Goal: Book appointment/travel/reservation

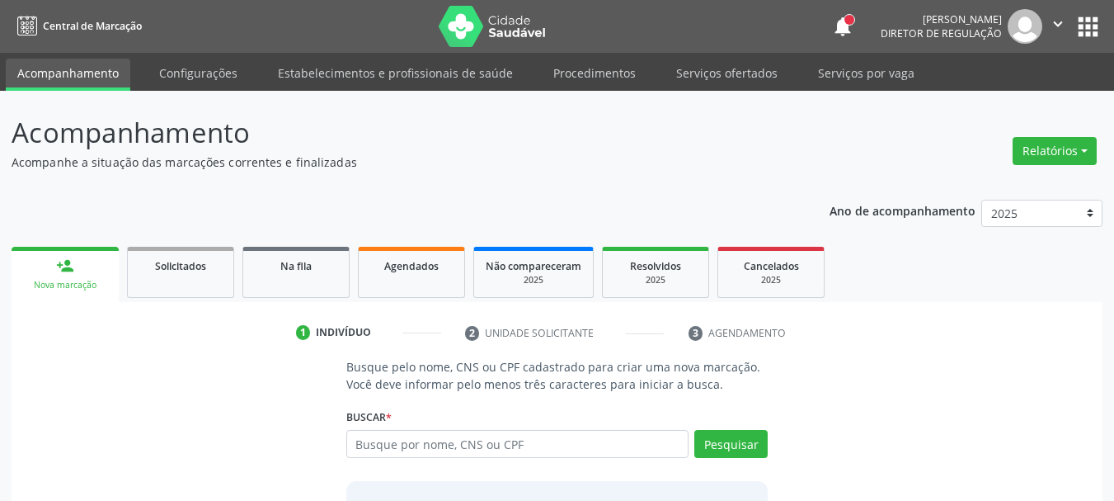
click at [388, 441] on input "text" at bounding box center [517, 444] width 343 height 28
type input "[PERSON_NAME]"
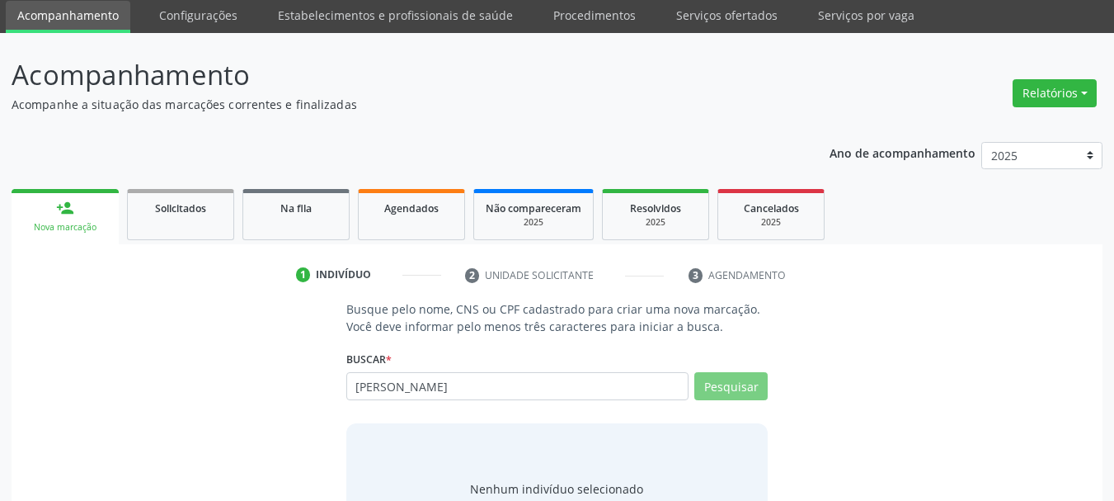
scroll to position [135, 0]
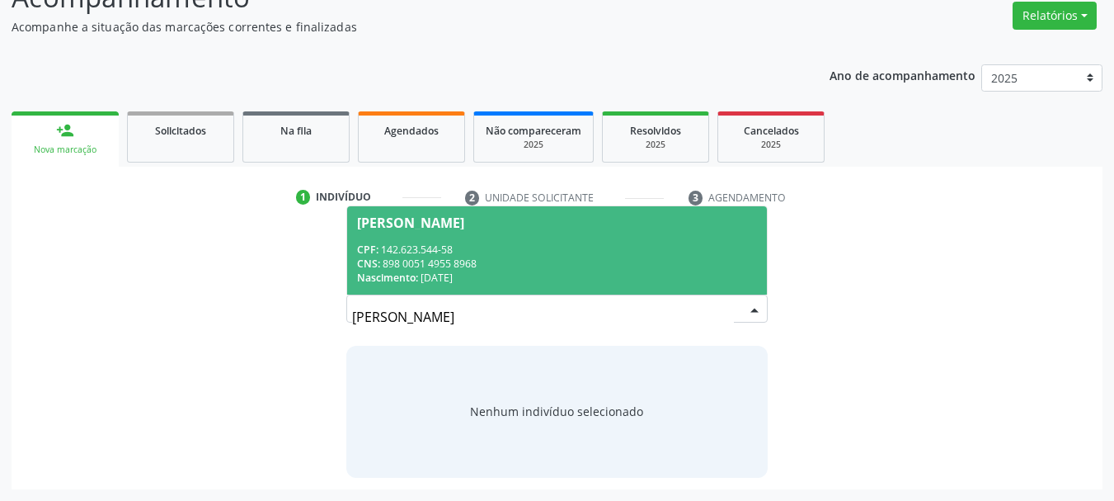
click at [537, 263] on div "CNS: 898 0051 4955 8968" at bounding box center [557, 264] width 401 height 14
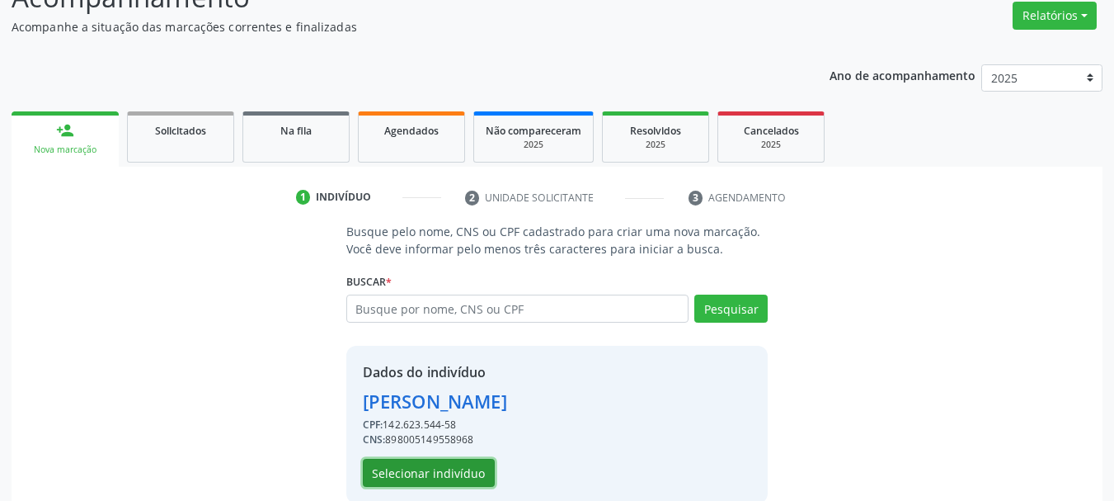
click at [405, 478] on button "Selecionar indivíduo" at bounding box center [429, 473] width 132 height 28
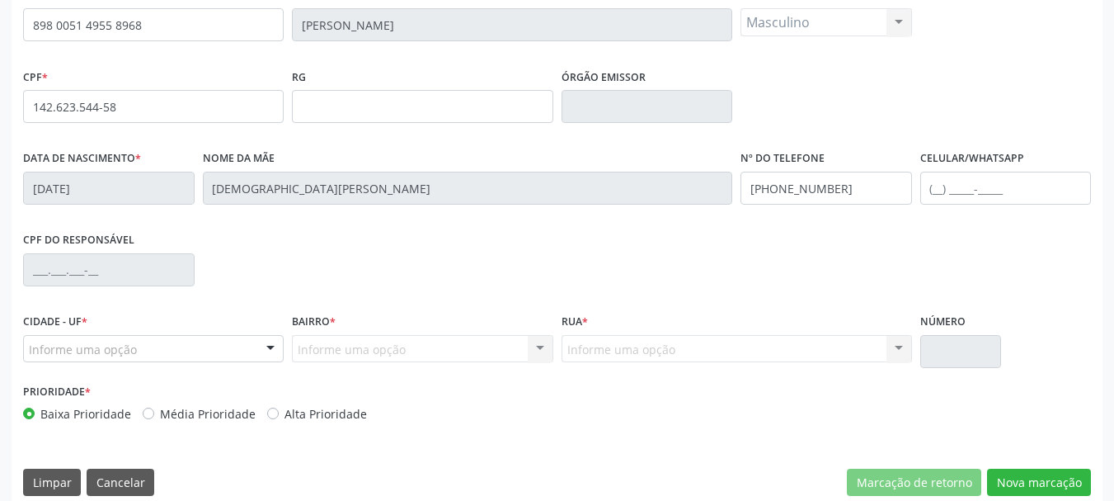
scroll to position [383, 0]
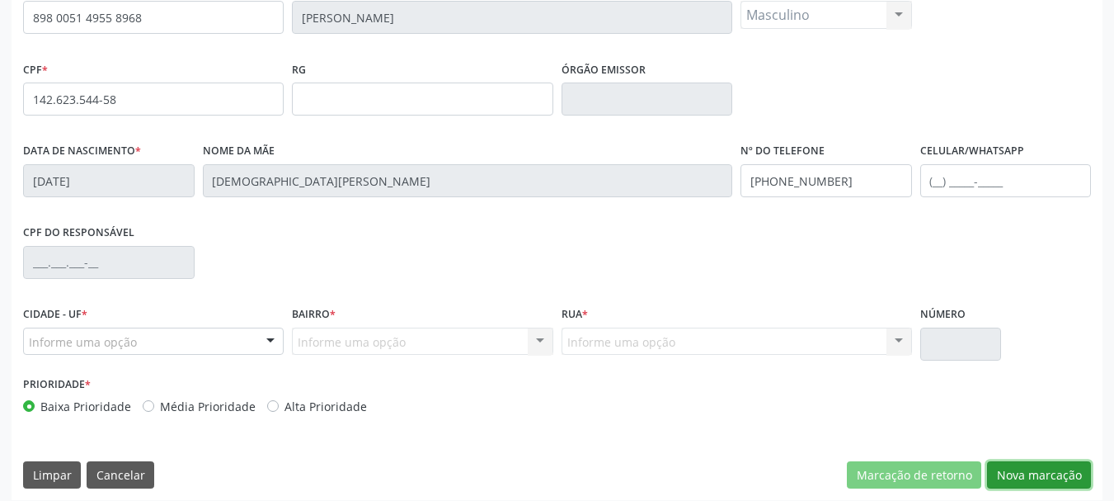
click at [1020, 484] on button "Nova marcação" at bounding box center [1039, 475] width 104 height 28
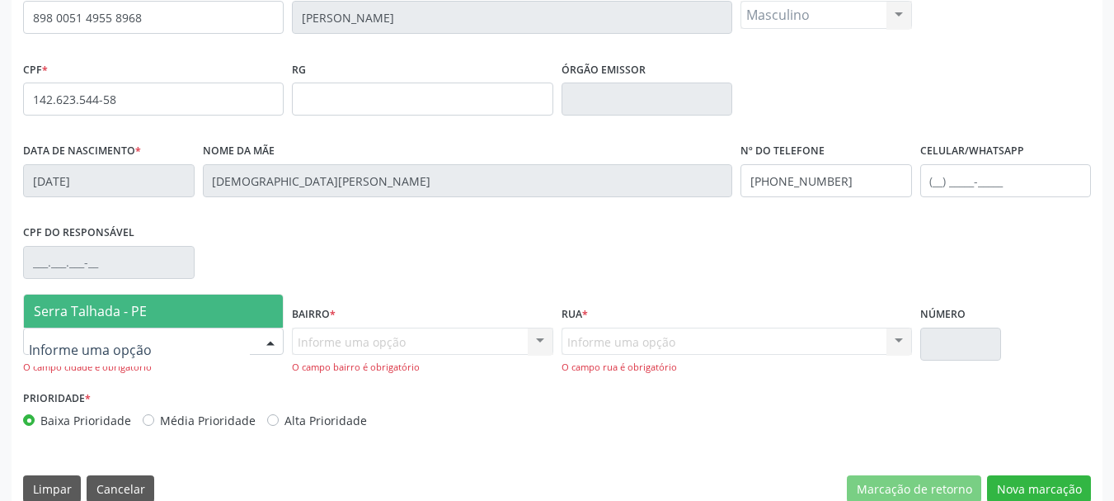
click at [103, 297] on span "Serra Talhada - PE" at bounding box center [153, 310] width 259 height 33
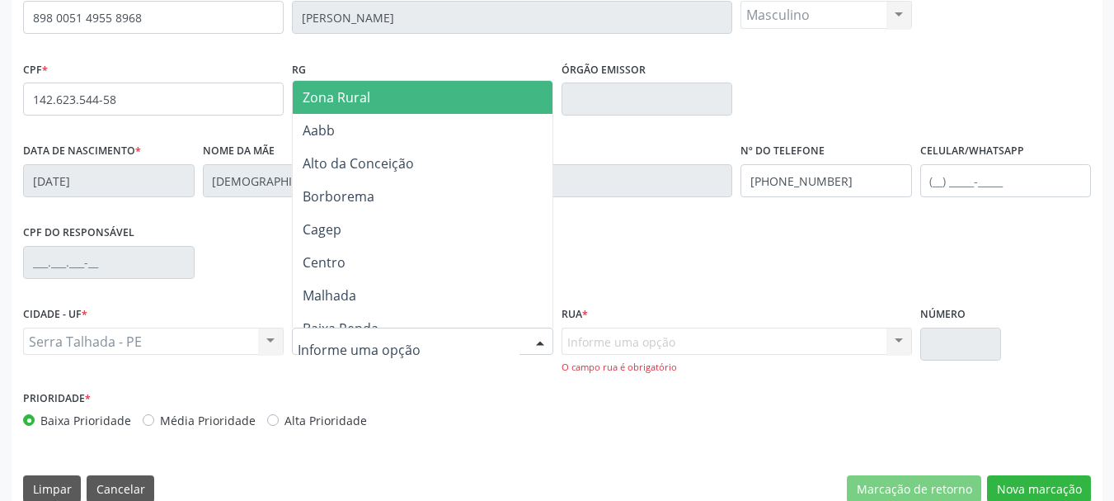
click at [323, 347] on input "text" at bounding box center [408, 349] width 221 height 33
click at [332, 99] on span "Zona Rural" at bounding box center [337, 97] width 68 height 18
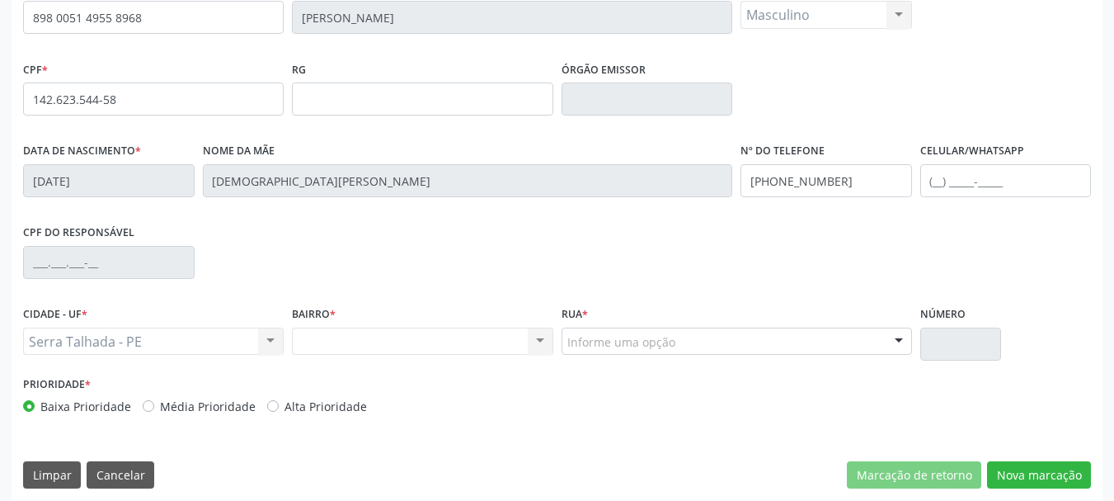
click at [641, 351] on div "Informe uma opção" at bounding box center [737, 341] width 351 height 28
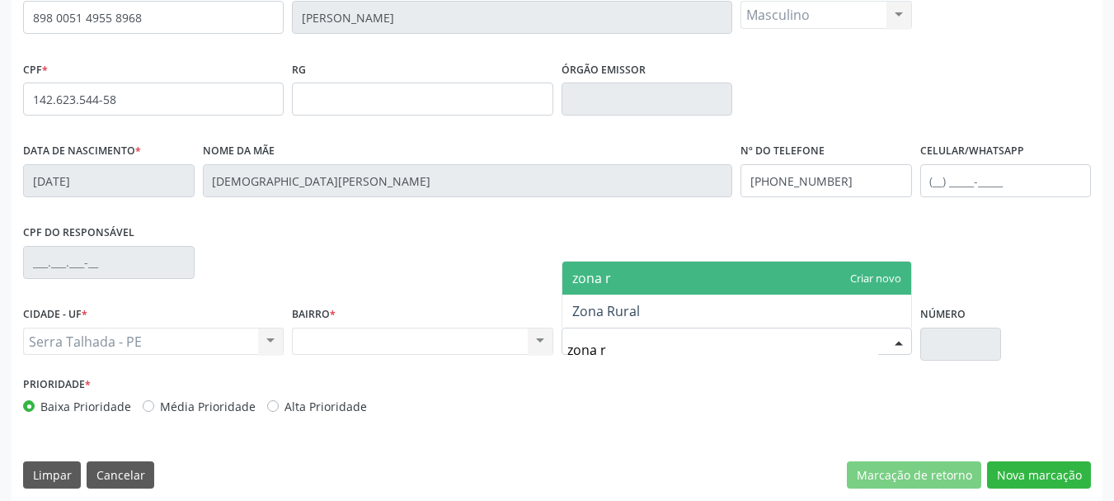
type input "zona ru"
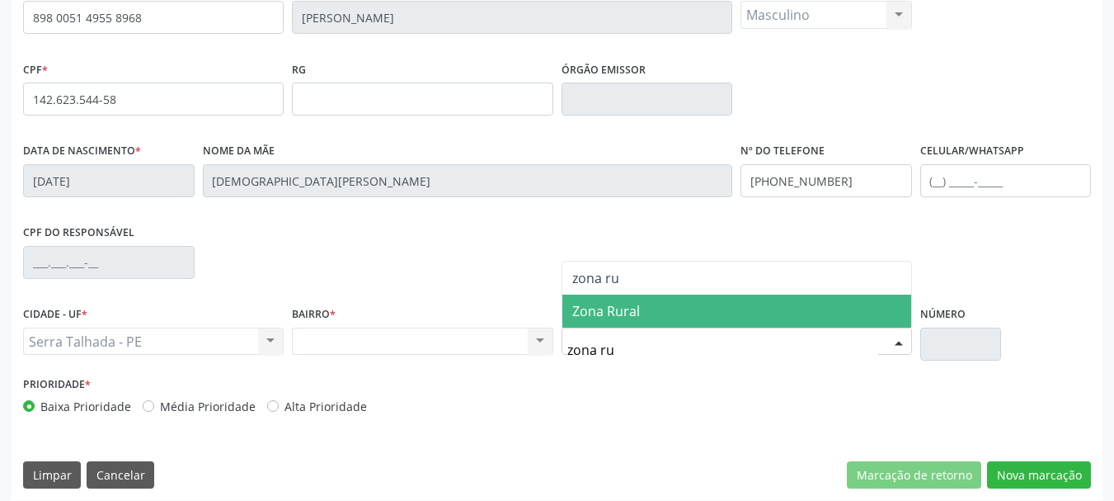
click at [624, 311] on span "Zona Rural" at bounding box center [606, 311] width 68 height 18
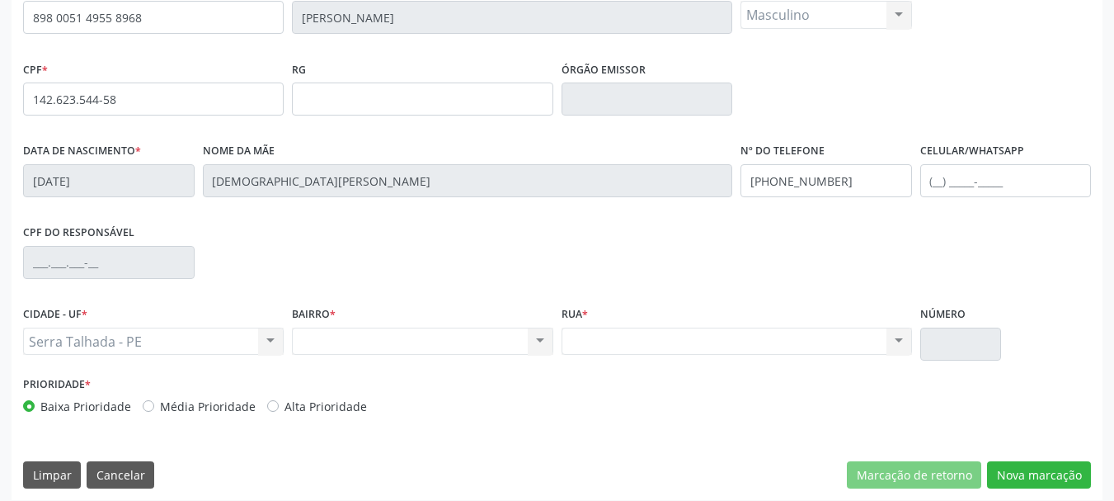
click at [619, 336] on div "Nenhum resultado encontrado para: " " Não há nenhuma opção para ser exibida." at bounding box center [737, 341] width 351 height 28
click at [586, 339] on div "Nenhum resultado encontrado para: " " Não há nenhuma opção para ser exibida." at bounding box center [737, 341] width 351 height 28
click at [862, 346] on div "Nenhum resultado encontrado para: " " Não há nenhuma opção para ser exibida." at bounding box center [737, 341] width 351 height 28
click at [1032, 478] on button "Nova marcação" at bounding box center [1039, 475] width 104 height 28
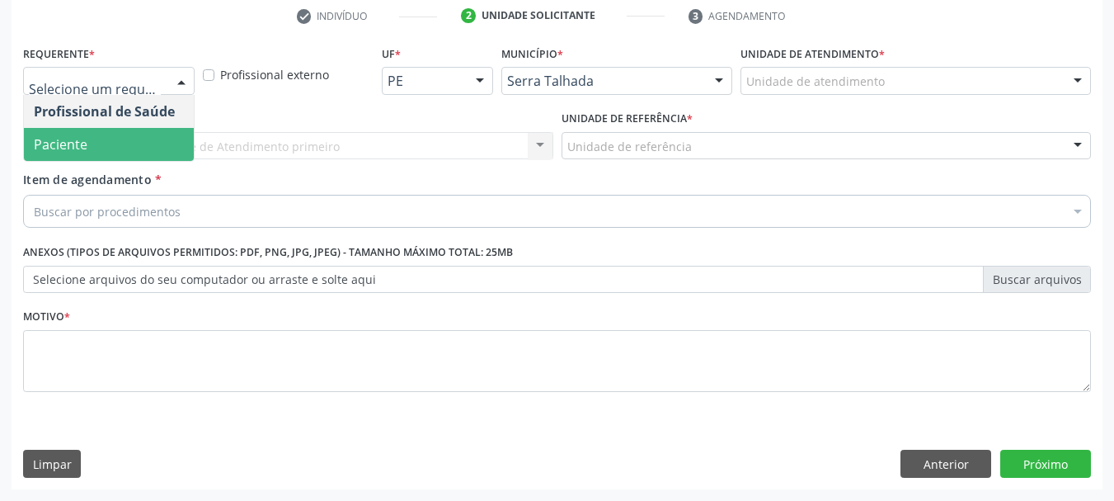
click at [144, 153] on span "Paciente" at bounding box center [109, 144] width 170 height 33
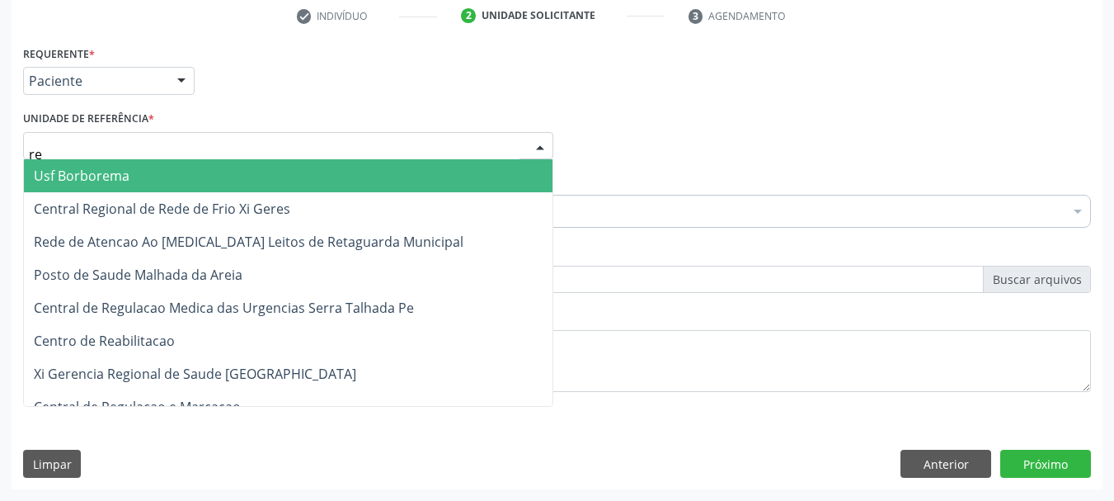
type input "rea"
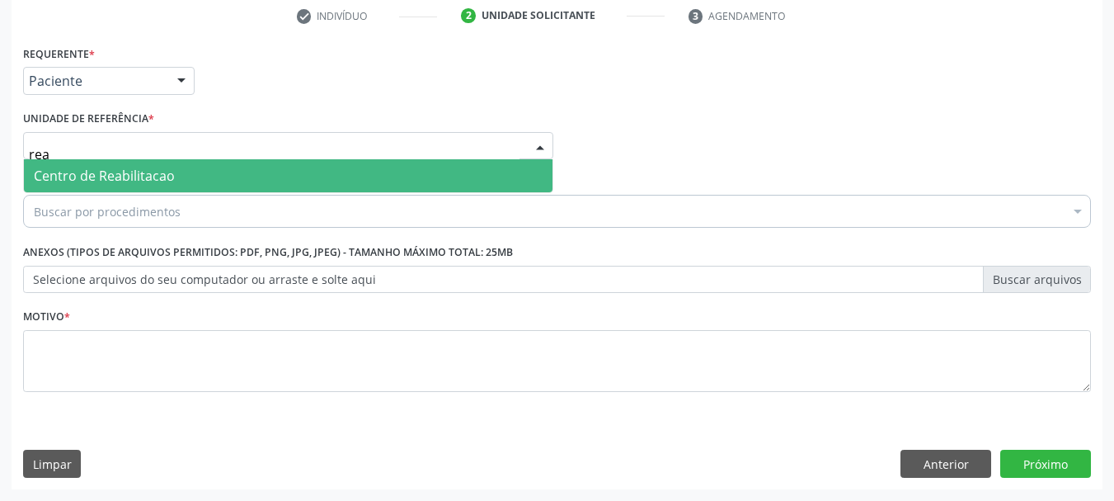
click at [140, 174] on span "Centro de Reabilitacao" at bounding box center [104, 176] width 141 height 18
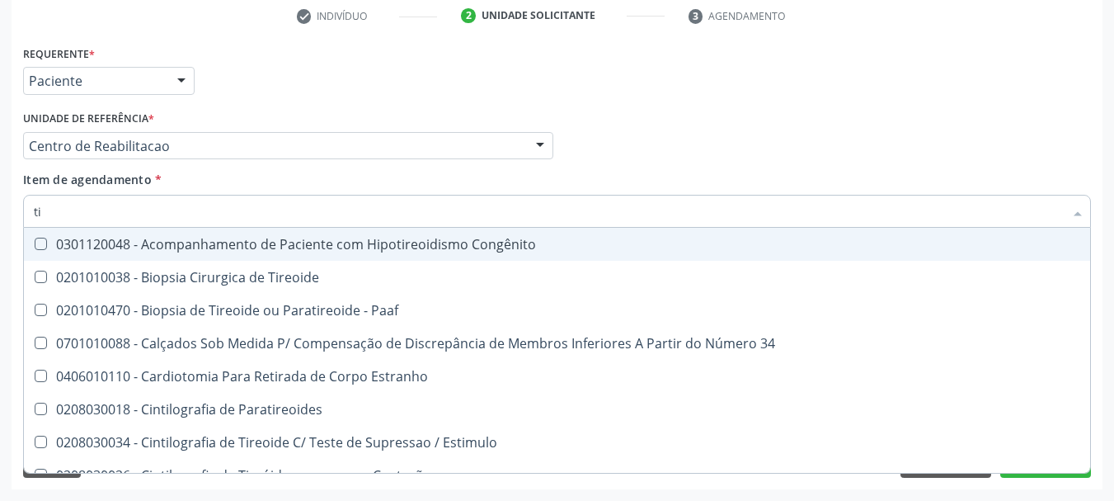
type input "t"
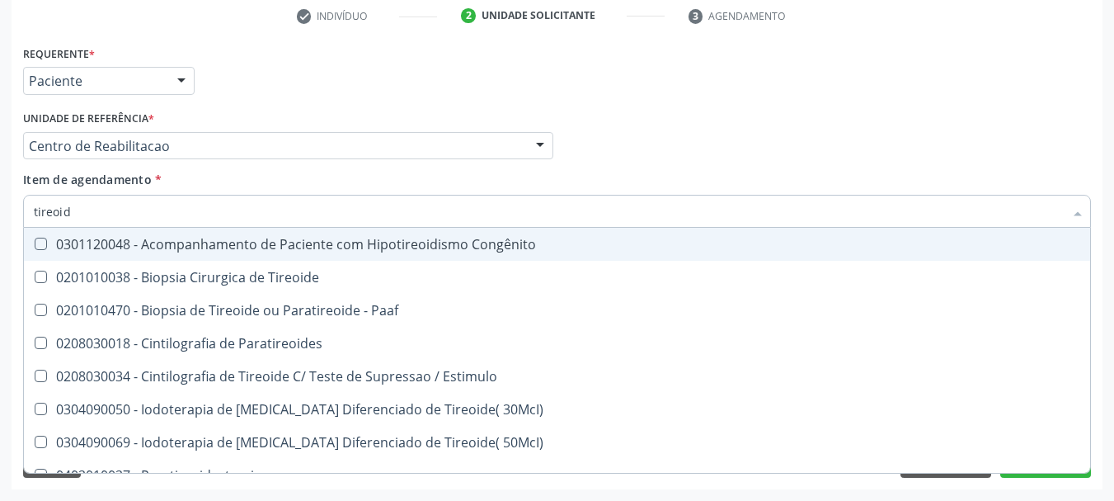
type input "tireoide"
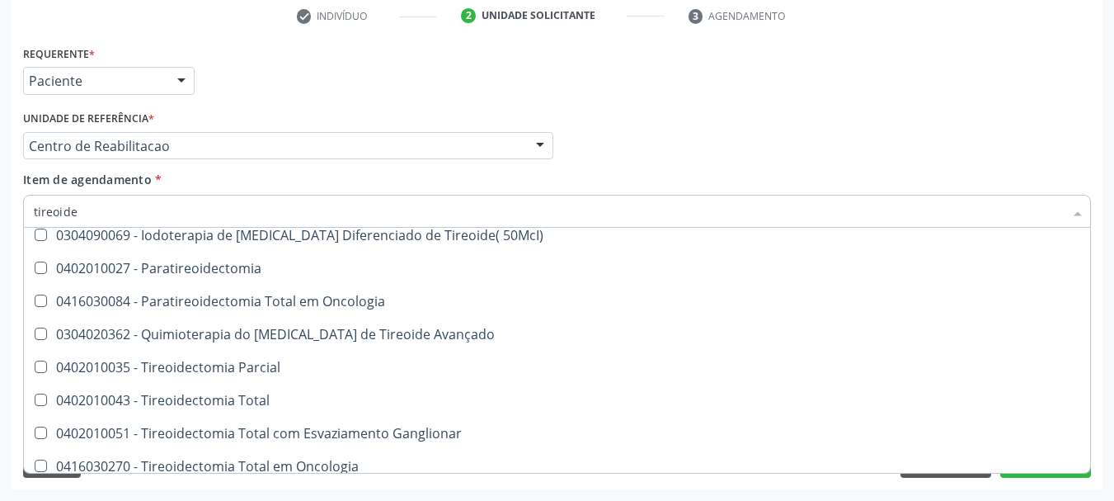
scroll to position [283, 0]
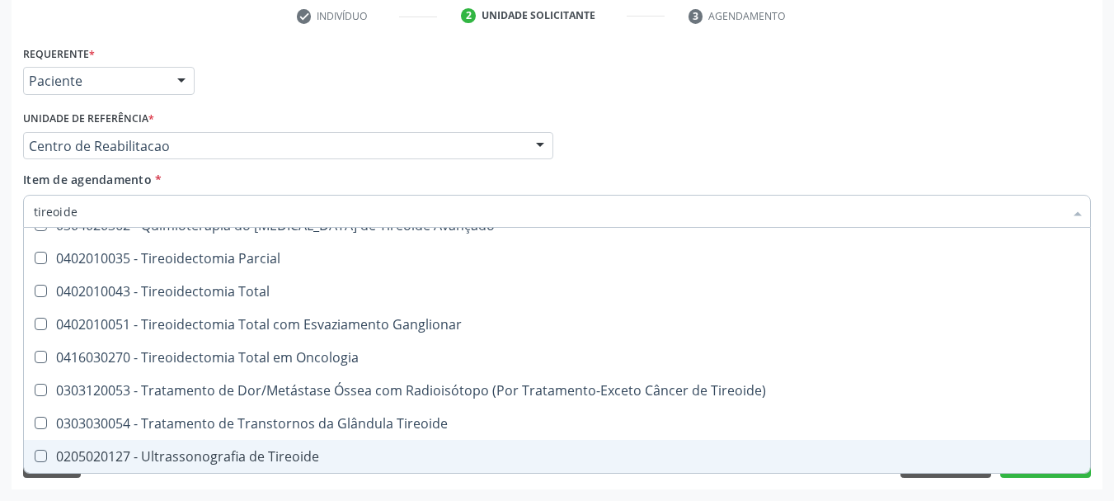
click at [199, 467] on span "0205020127 - Ultrassonografia de Tireoide" at bounding box center [557, 456] width 1067 height 33
checkbox Tireoide "true"
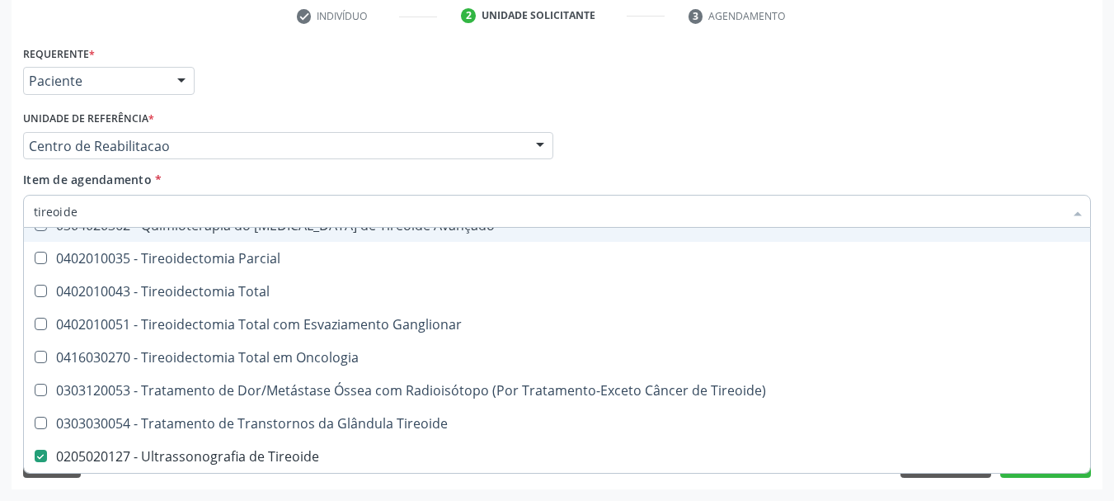
click at [321, 96] on div "Requerente * Paciente Profissional de Saúde Paciente Nenhum resultado encontrad…" at bounding box center [557, 73] width 1076 height 64
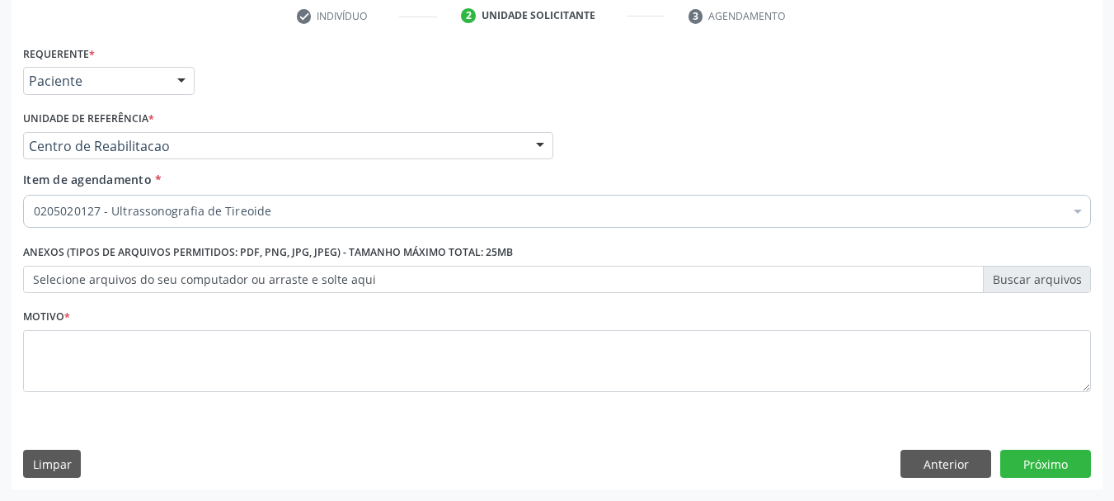
scroll to position [0, 0]
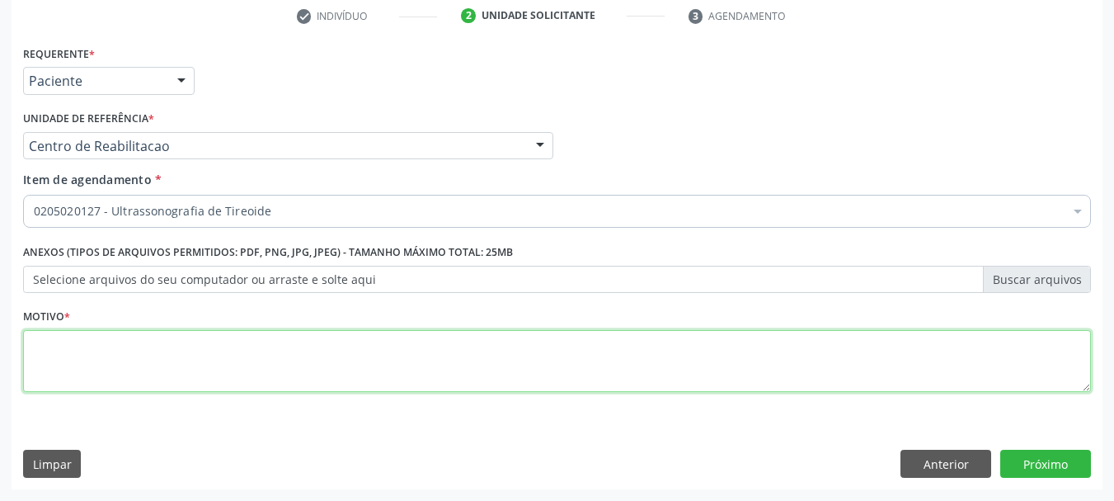
click at [165, 342] on textarea at bounding box center [557, 361] width 1068 height 63
type textarea "s"
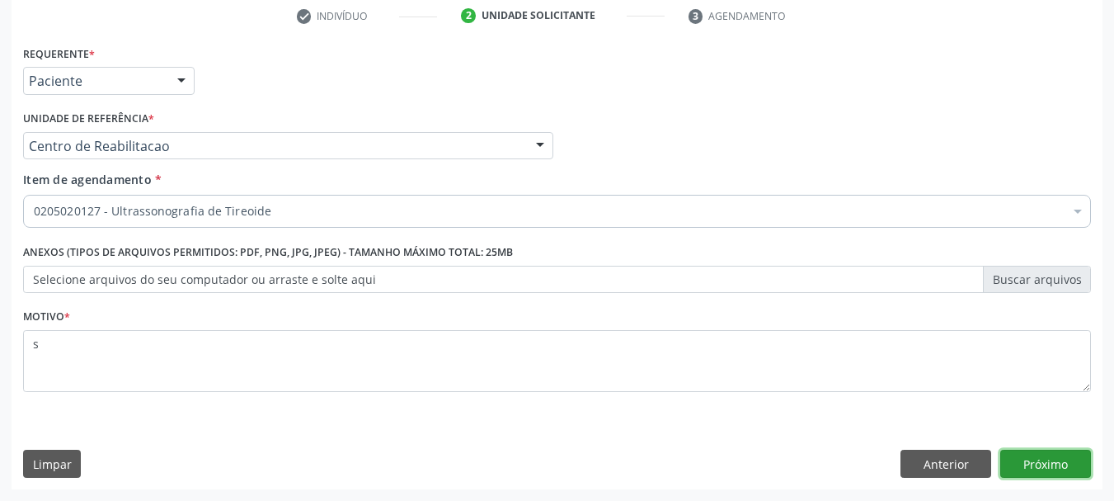
click at [1052, 466] on button "Próximo" at bounding box center [1046, 464] width 91 height 28
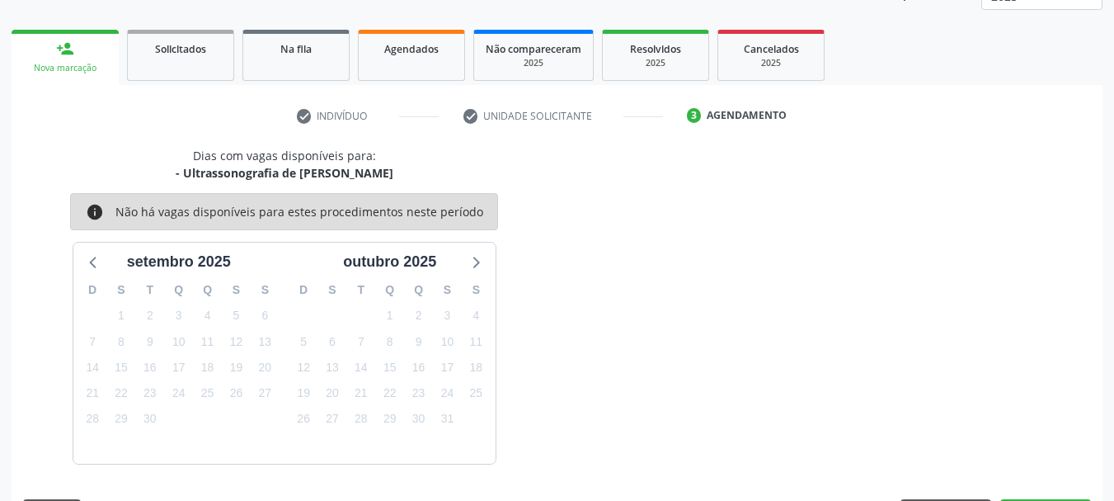
scroll to position [266, 0]
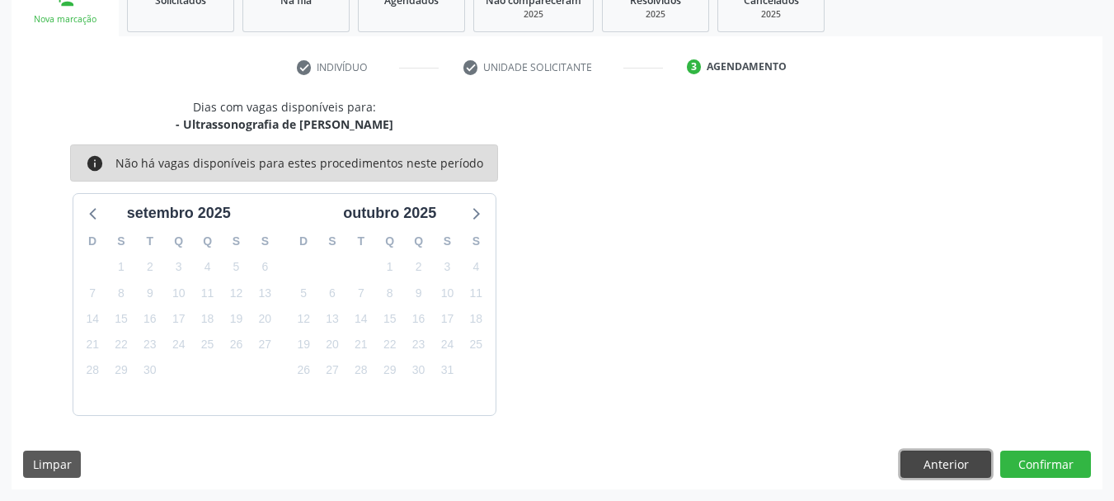
click at [923, 465] on button "Anterior" at bounding box center [946, 464] width 91 height 28
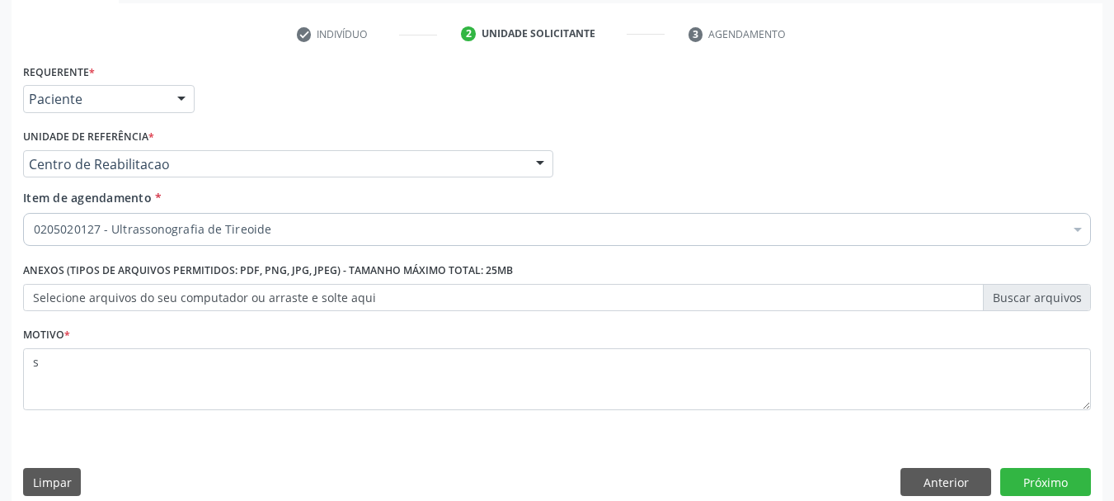
scroll to position [317, 0]
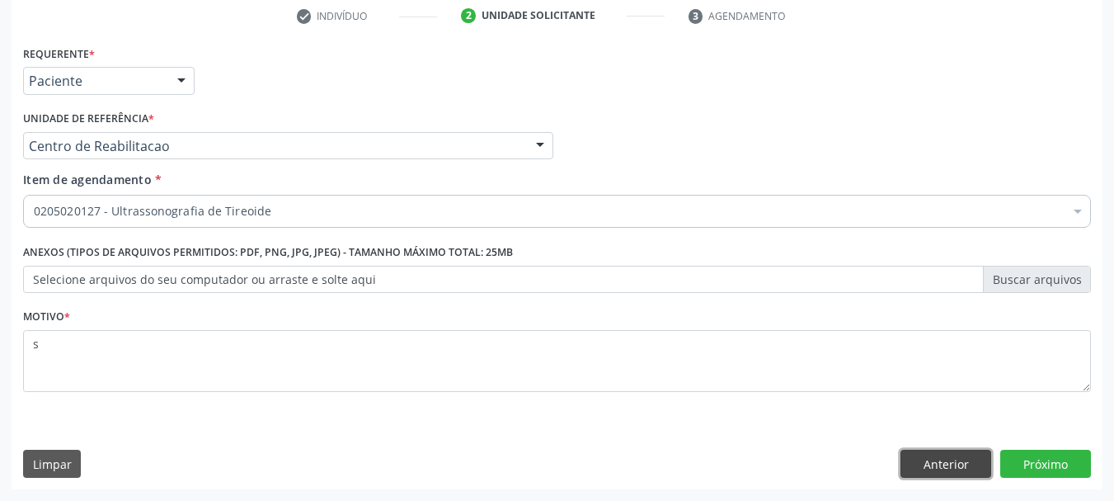
click at [954, 469] on button "Anterior" at bounding box center [946, 464] width 91 height 28
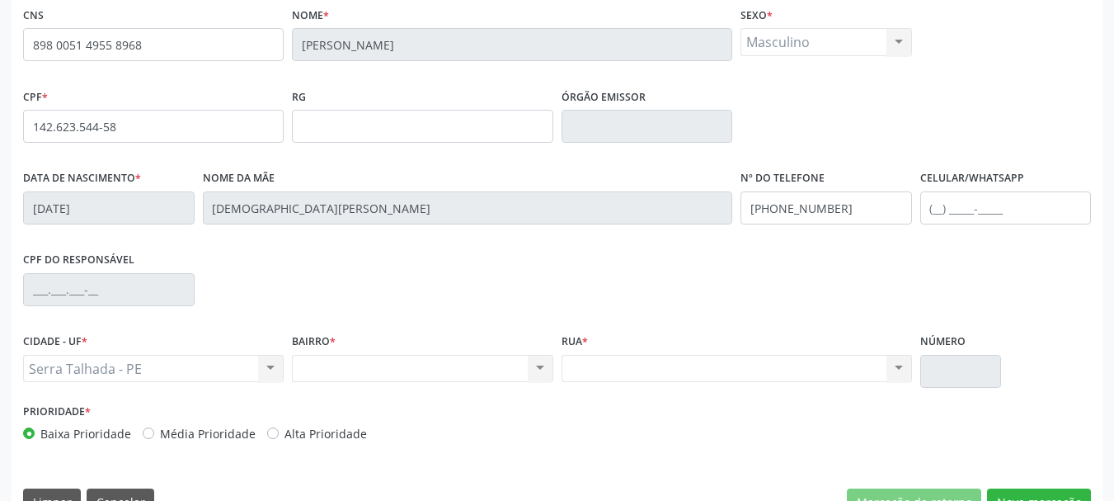
scroll to position [393, 0]
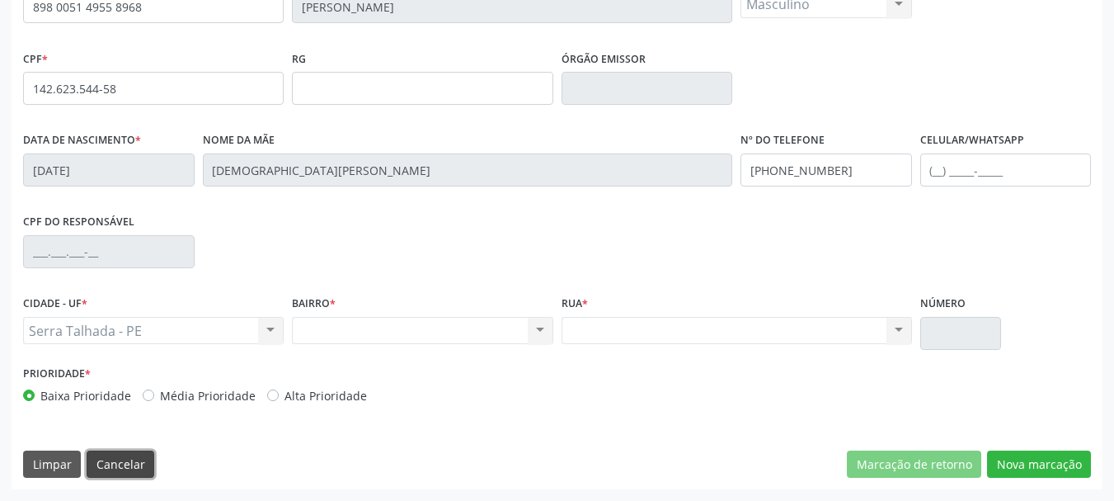
click at [92, 468] on button "Cancelar" at bounding box center [121, 464] width 68 height 28
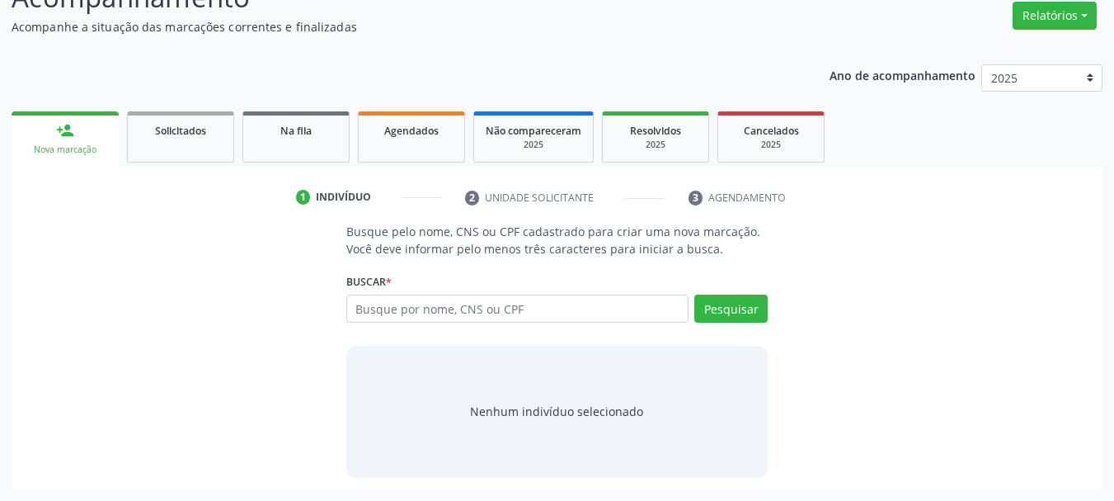
scroll to position [135, 0]
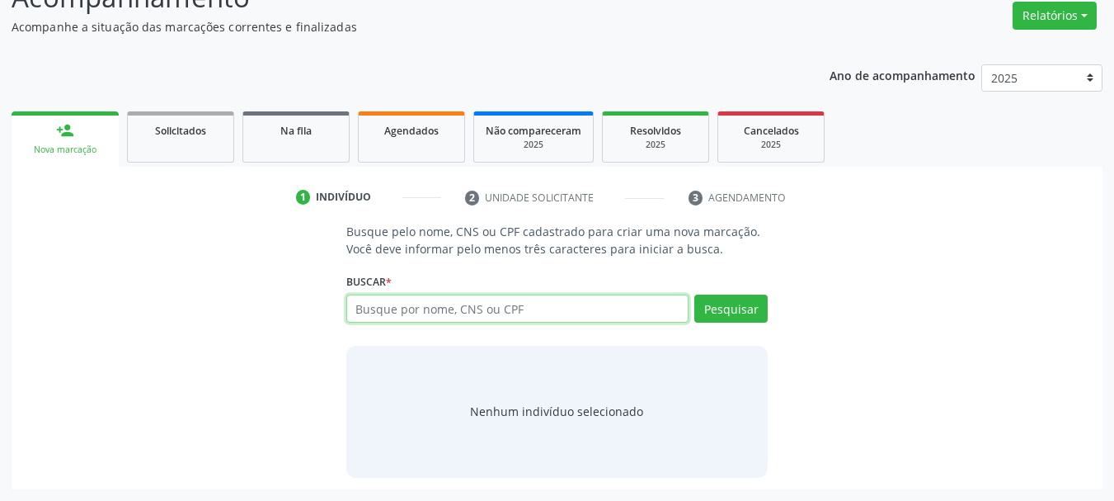
click at [376, 315] on input "text" at bounding box center [517, 308] width 343 height 28
type input "[DEMOGRAPHIC_DATA][PERSON_NAME]"
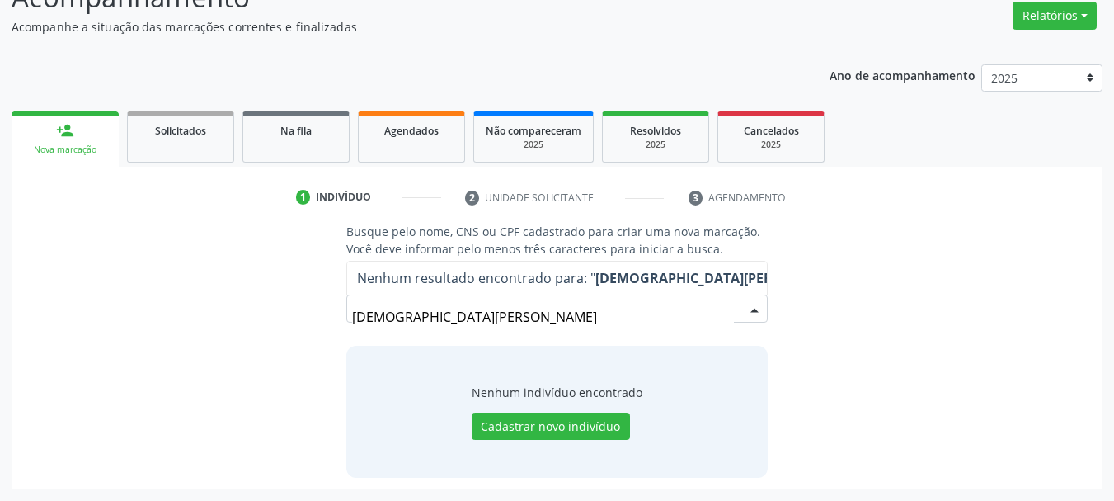
click at [590, 302] on input "[DEMOGRAPHIC_DATA][PERSON_NAME]" at bounding box center [543, 316] width 383 height 33
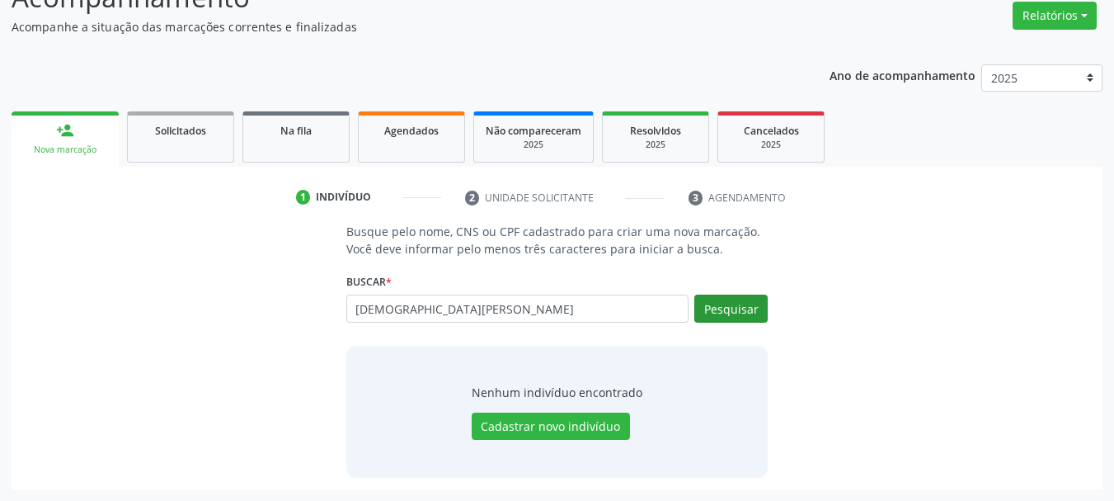
type input "[DEMOGRAPHIC_DATA][PERSON_NAME]"
click at [754, 309] on button "Pesquisar" at bounding box center [731, 308] width 73 height 28
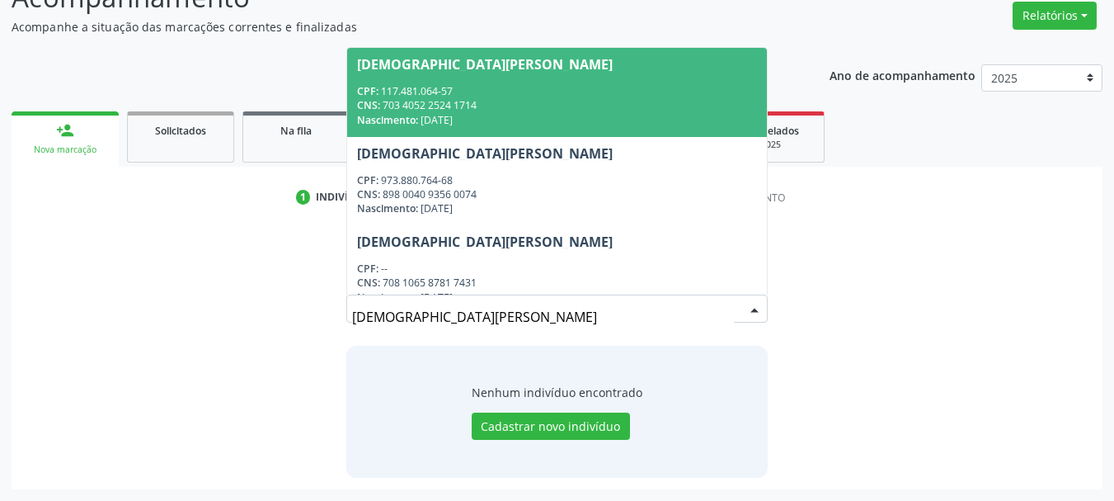
click at [489, 92] on div "CPF: 117.481.064-57" at bounding box center [557, 91] width 401 height 14
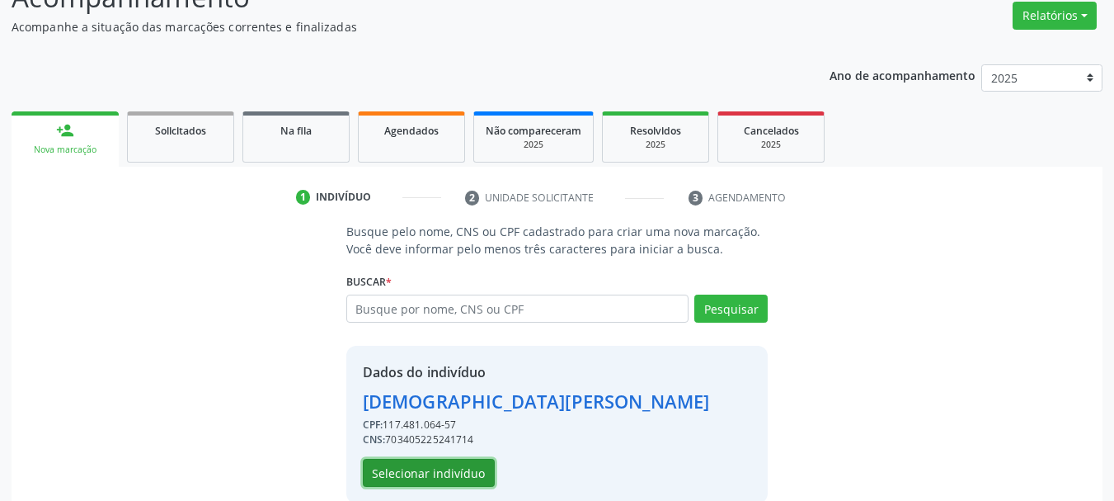
click at [444, 481] on button "Selecionar indivíduo" at bounding box center [429, 473] width 132 height 28
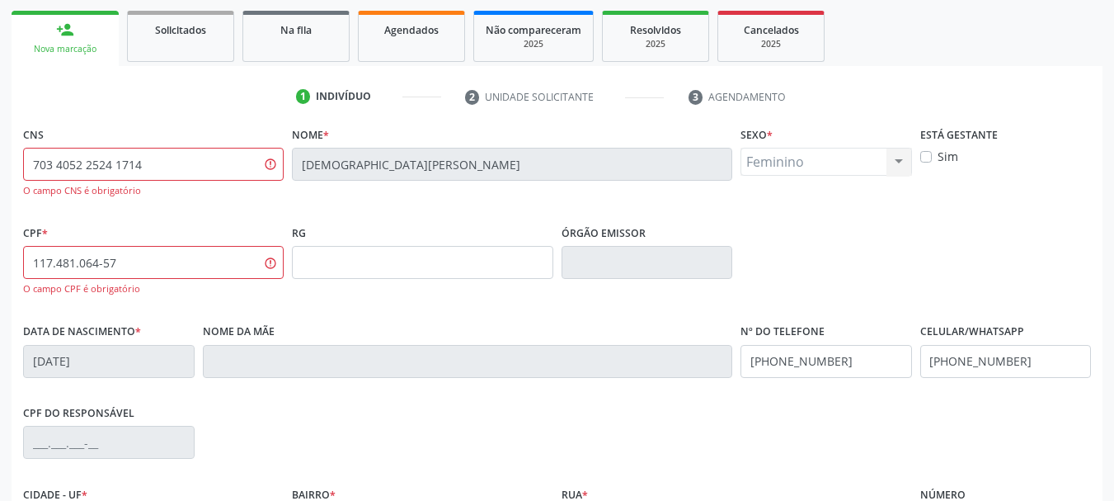
scroll to position [427, 0]
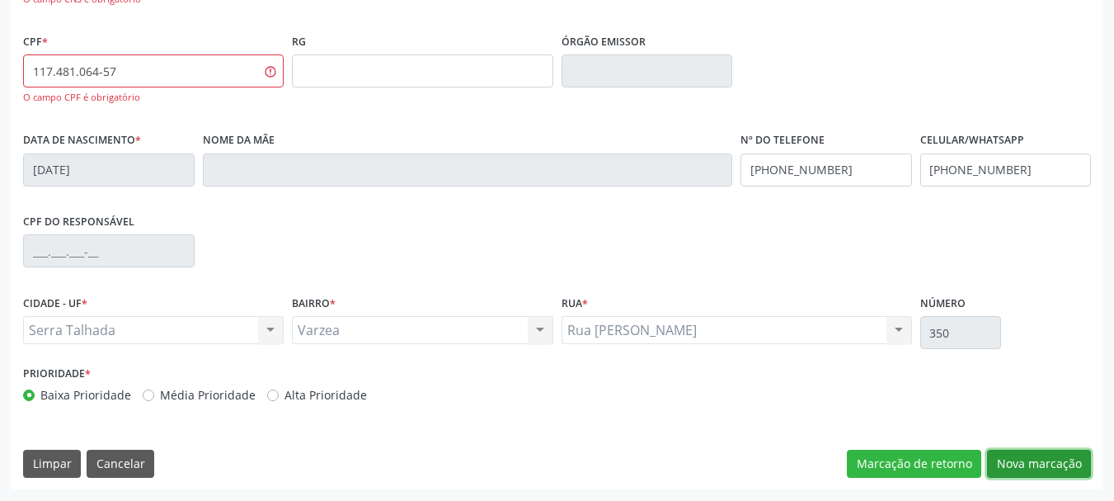
click at [1056, 476] on button "Nova marcação" at bounding box center [1039, 464] width 104 height 28
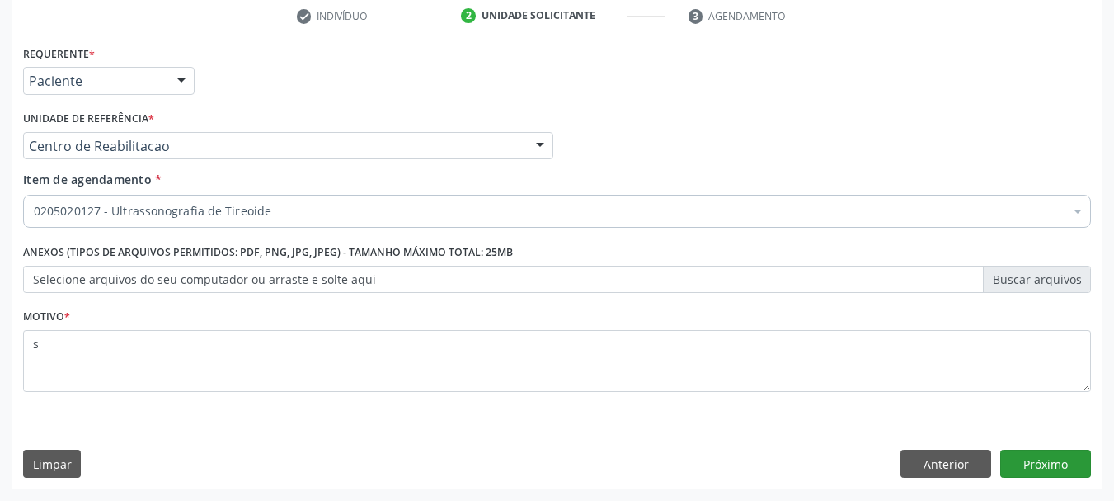
scroll to position [317, 0]
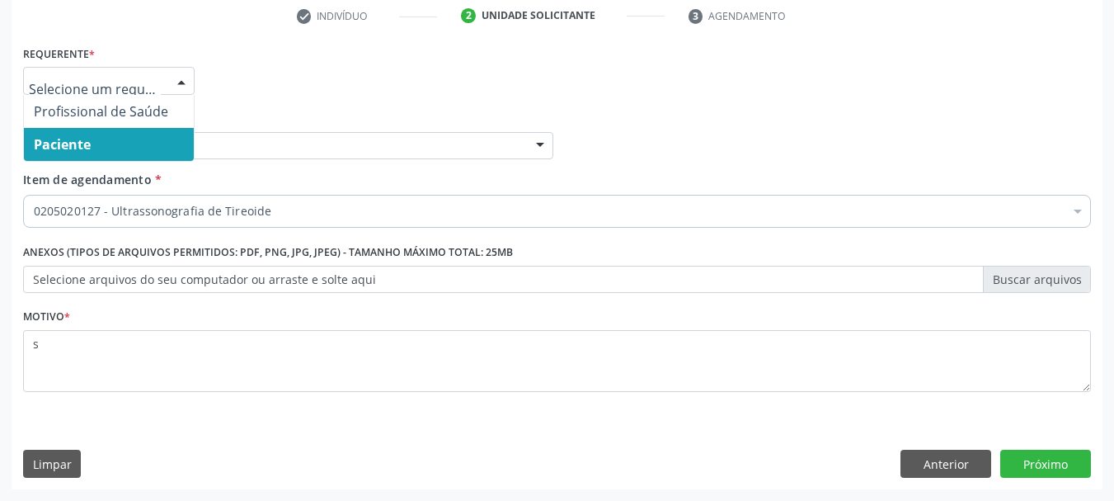
click at [72, 144] on span "Paciente" at bounding box center [62, 144] width 57 height 18
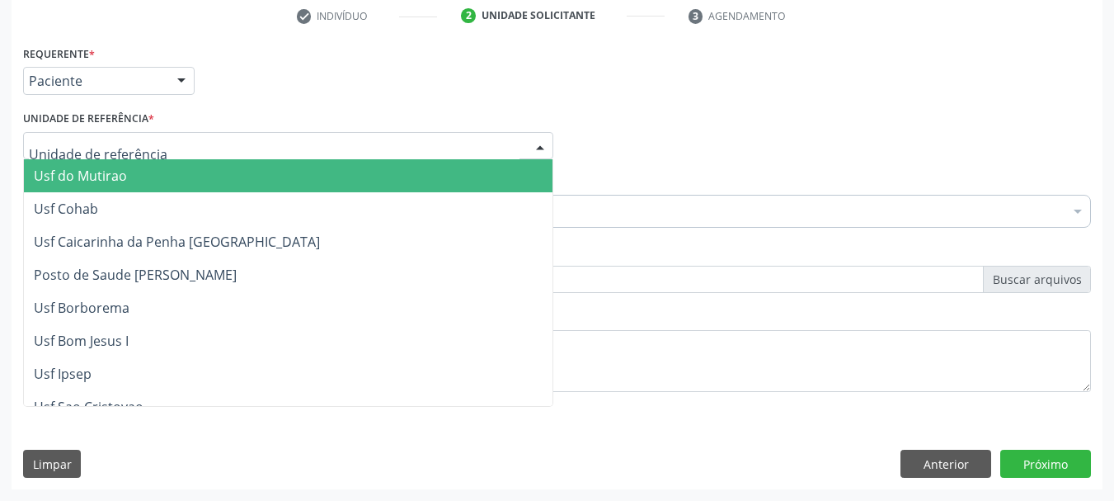
click at [285, 112] on div "Unidade de referência * Usf do Mutirao Usf Cohab Usf Caicarinha da Penha [GEOGR…" at bounding box center [288, 132] width 530 height 53
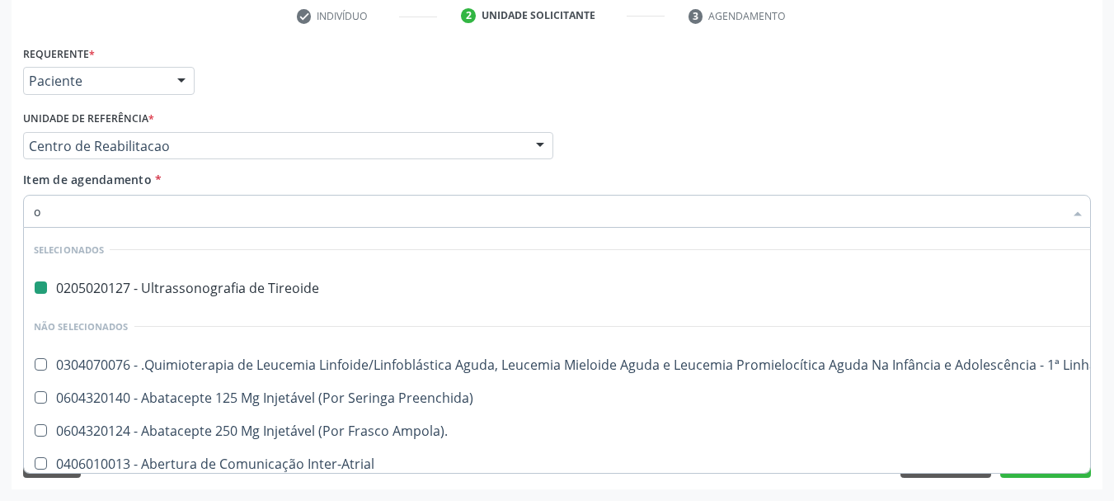
type input "ob"
checkbox Tireoide "false"
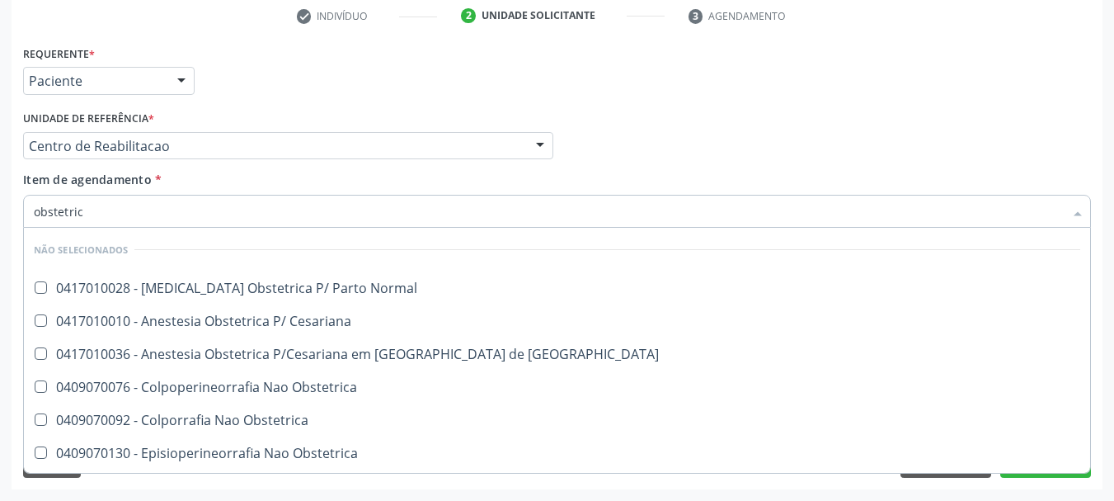
type input "obstetrica"
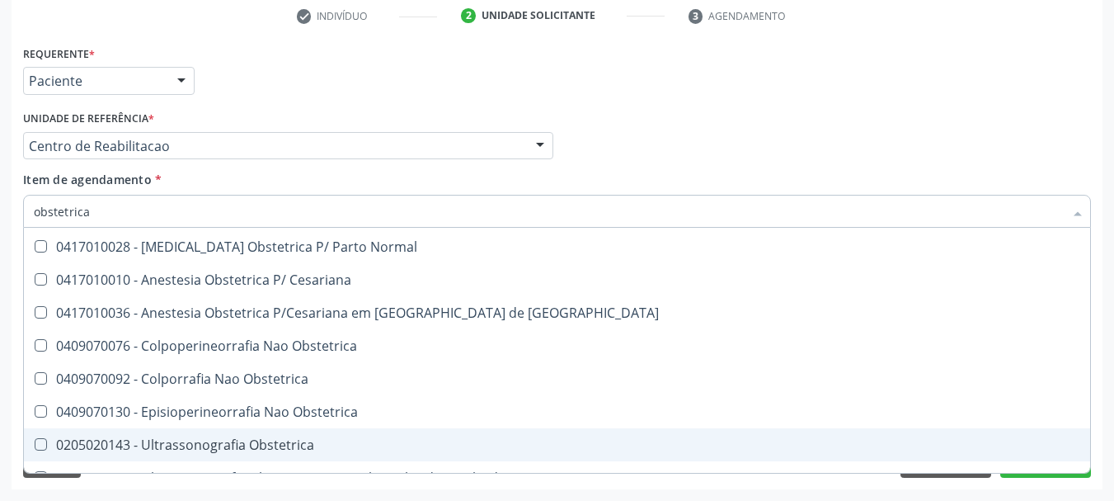
scroll to position [63, 0]
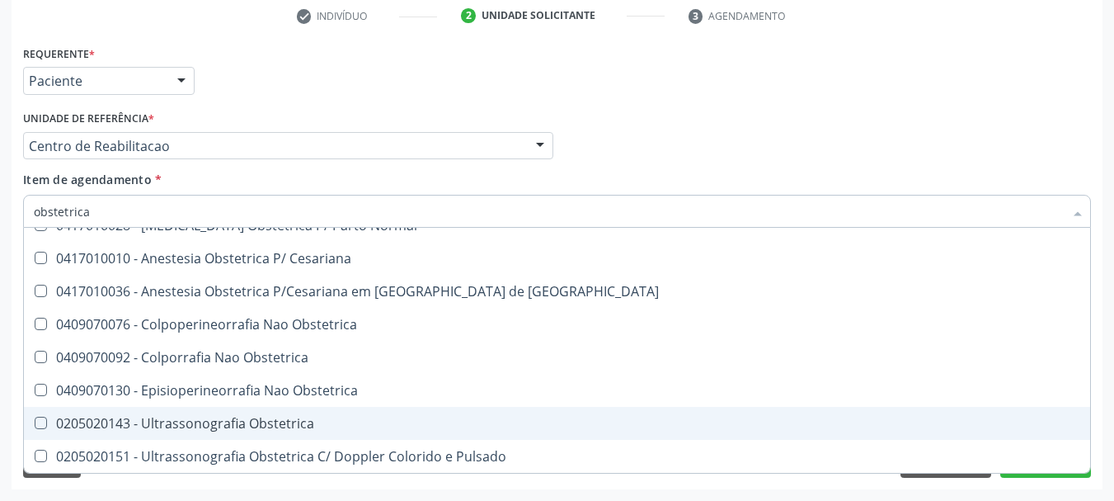
click at [282, 427] on div "0205020143 - Ultrassonografia Obstetrica" at bounding box center [557, 423] width 1047 height 13
checkbox Obstetrica "true"
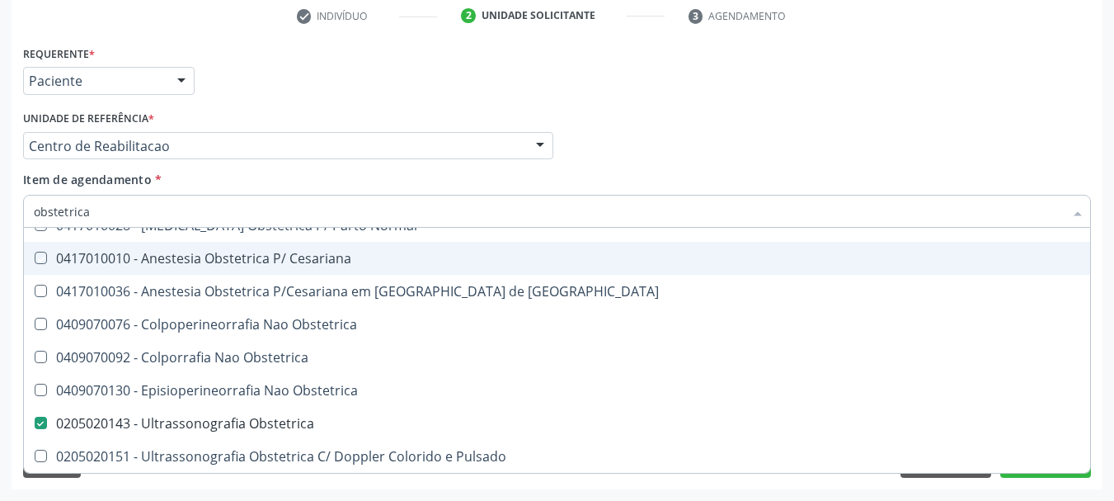
click at [631, 107] on div "Profissional Solicitante Por favor, selecione a Unidade de Atendimento primeiro…" at bounding box center [557, 138] width 1076 height 64
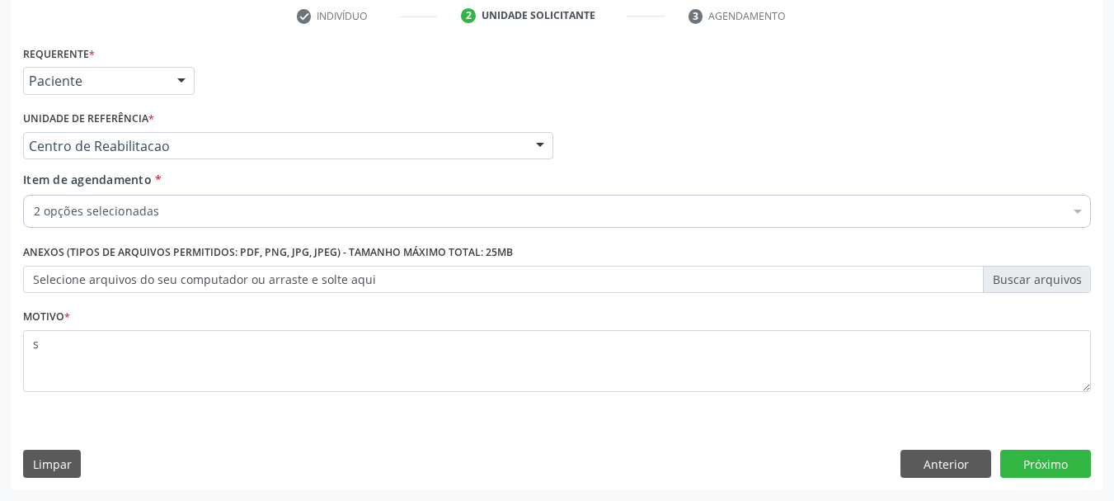
scroll to position [0, 0]
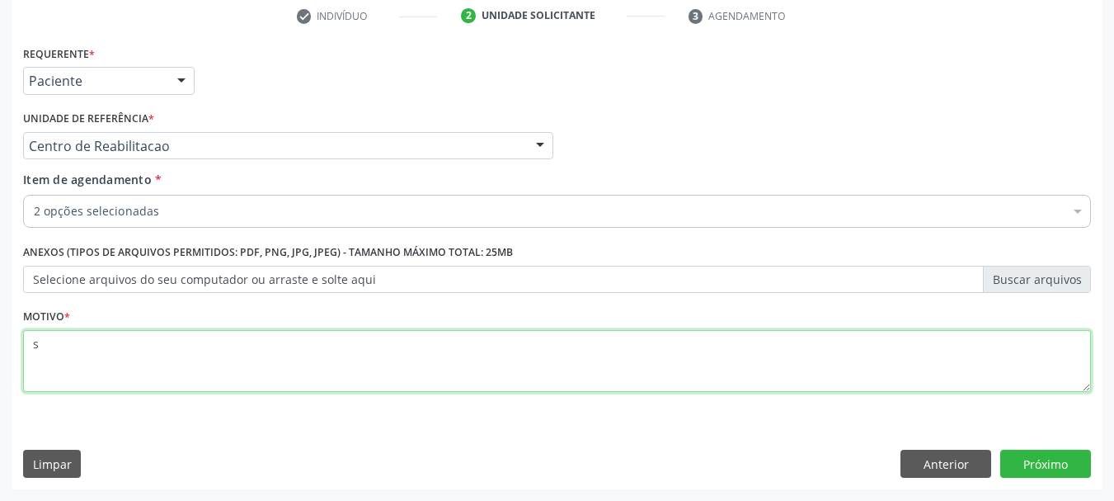
click at [172, 366] on textarea "s" at bounding box center [557, 361] width 1068 height 63
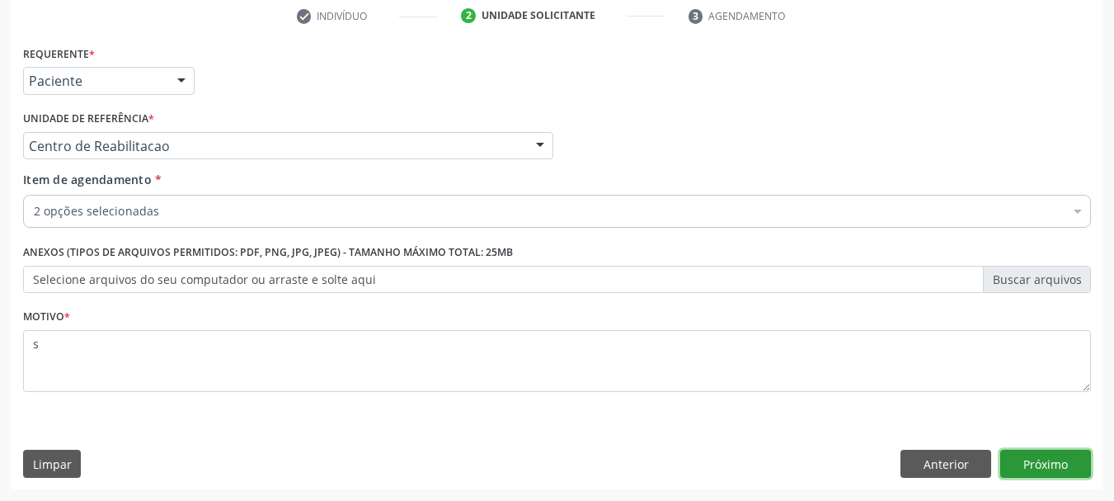
click at [1065, 459] on button "Próximo" at bounding box center [1046, 464] width 91 height 28
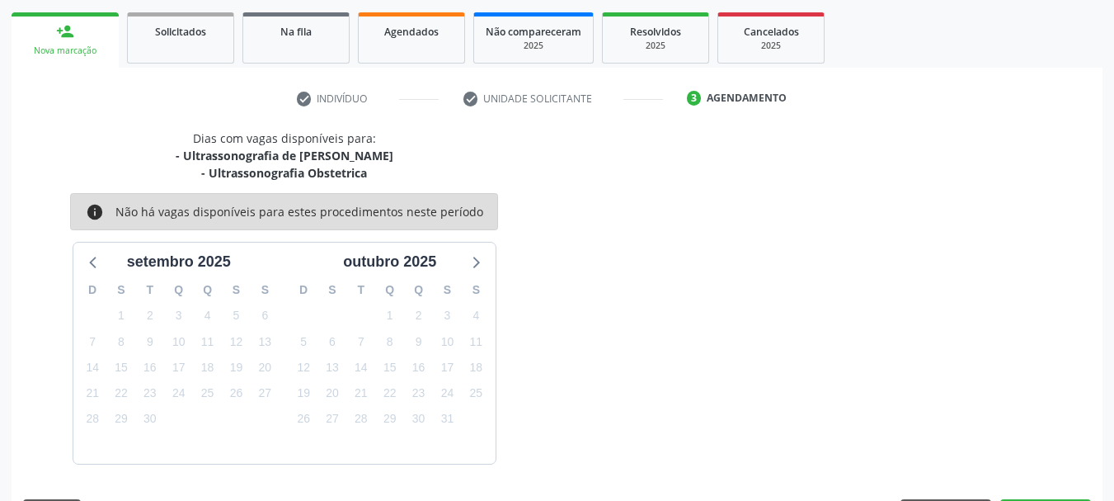
scroll to position [283, 0]
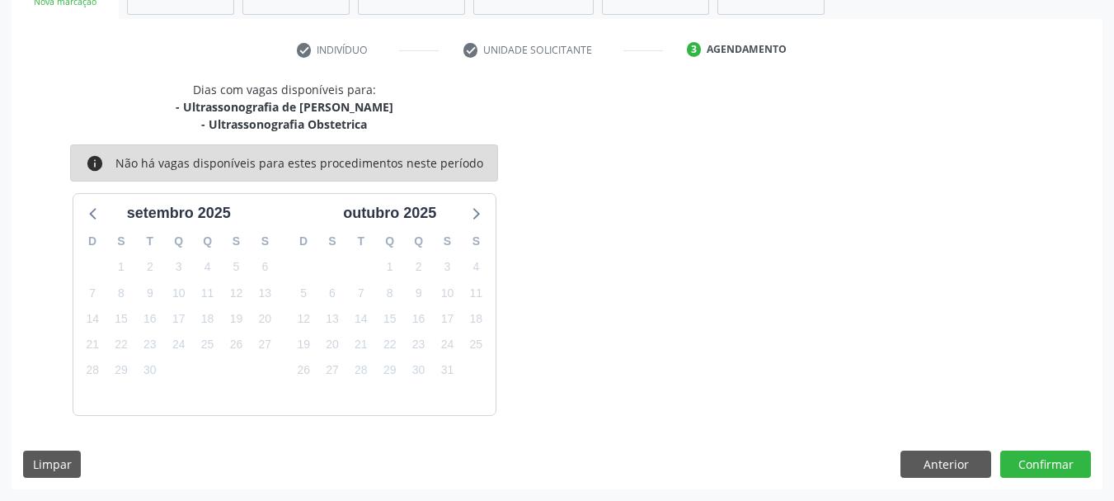
click at [944, 478] on div "Dias com vagas disponíveis para: - Ultrassonografia de [PERSON_NAME] - Ultrasso…" at bounding box center [557, 285] width 1091 height 408
click at [932, 457] on button "Anterior" at bounding box center [946, 464] width 91 height 28
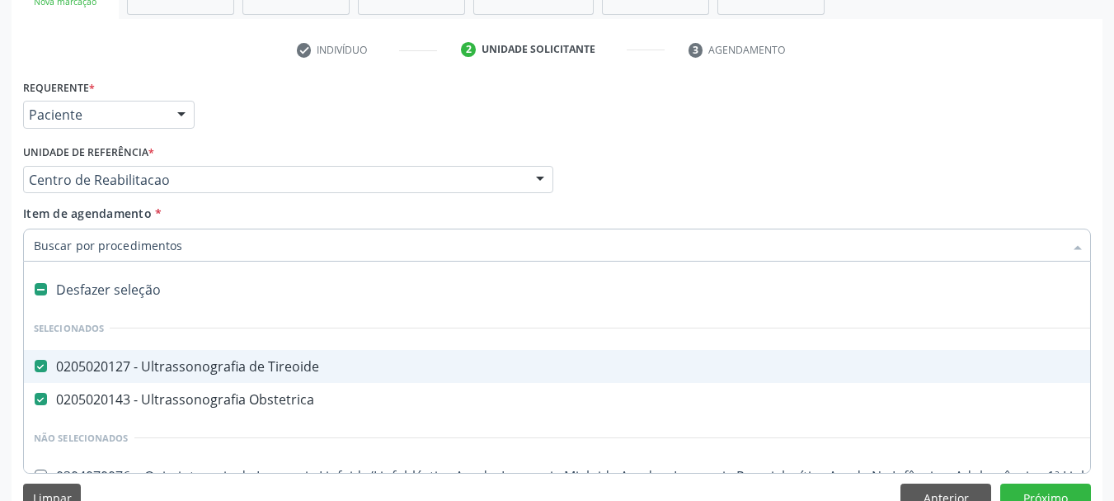
click at [115, 365] on div "0205020127 - Ultrassonografia de Tireoide" at bounding box center [676, 366] width 1284 height 13
checkbox Tireoide "false"
click at [652, 101] on div "Requerente * Paciente Profissional de Saúde Paciente Nenhum resultado encontrad…" at bounding box center [557, 107] width 1076 height 64
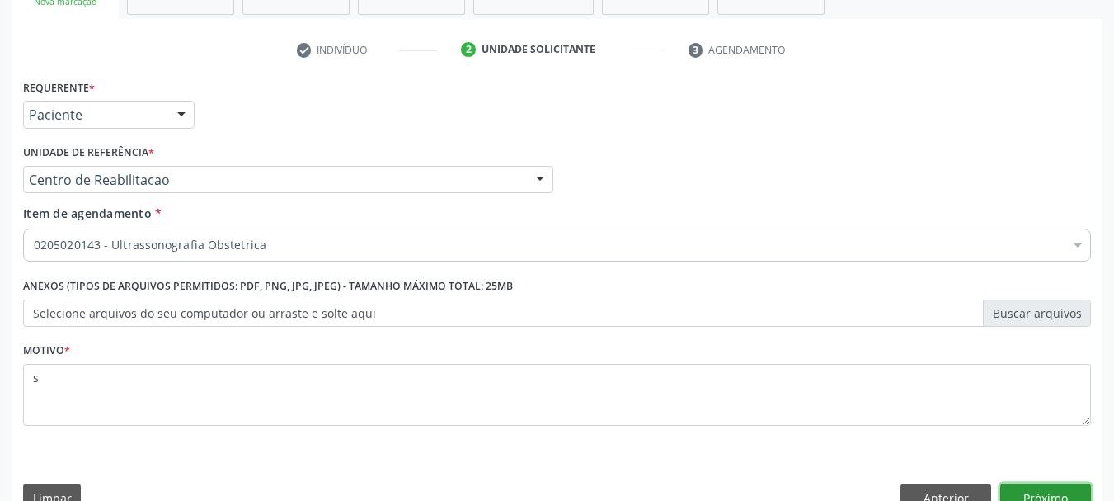
click at [1049, 492] on button "Próximo" at bounding box center [1046, 497] width 91 height 28
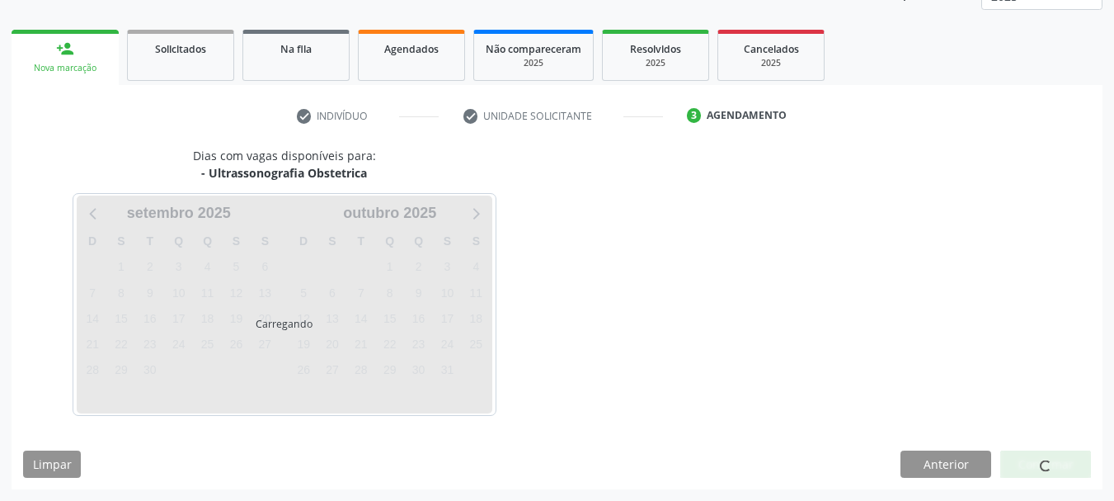
scroll to position [217, 0]
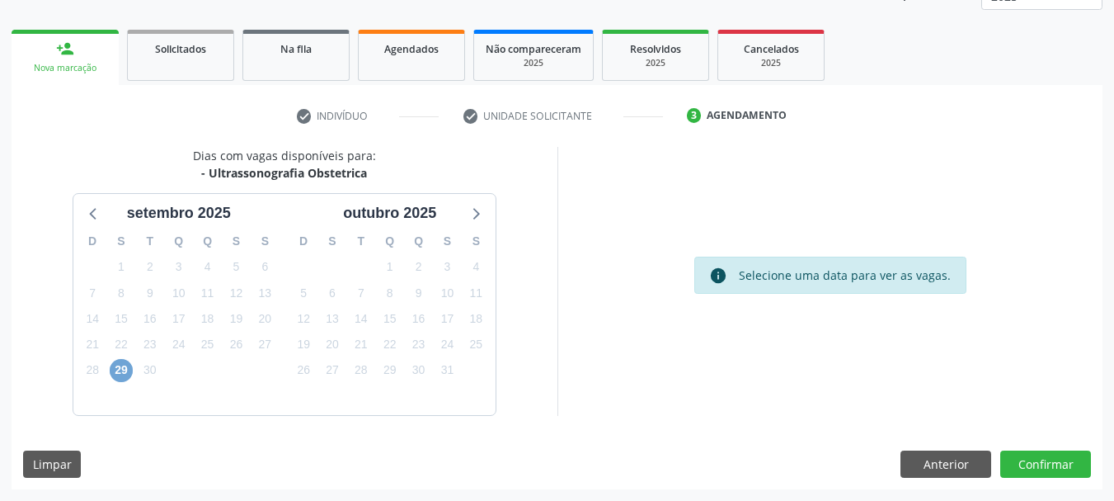
click at [119, 374] on span "29" at bounding box center [121, 370] width 23 height 23
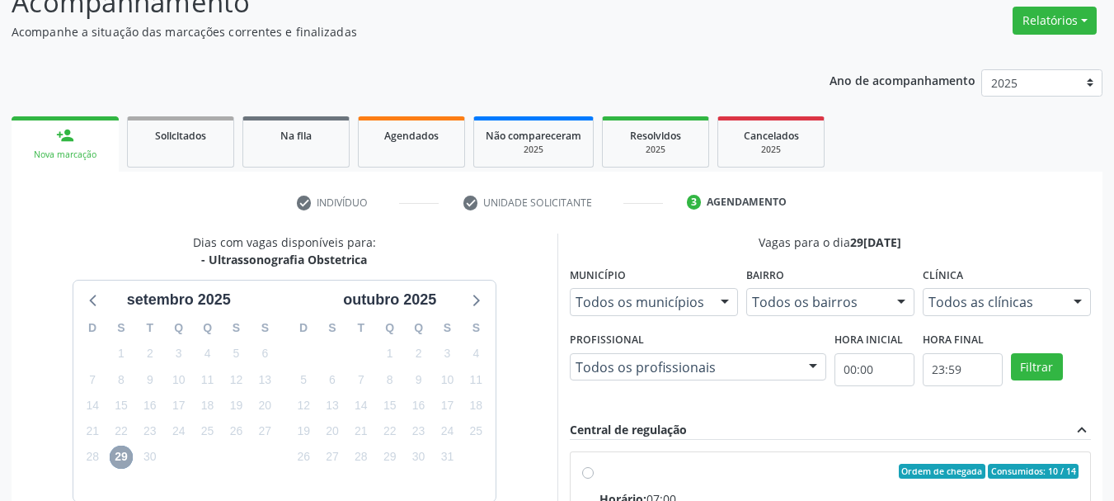
scroll to position [0, 0]
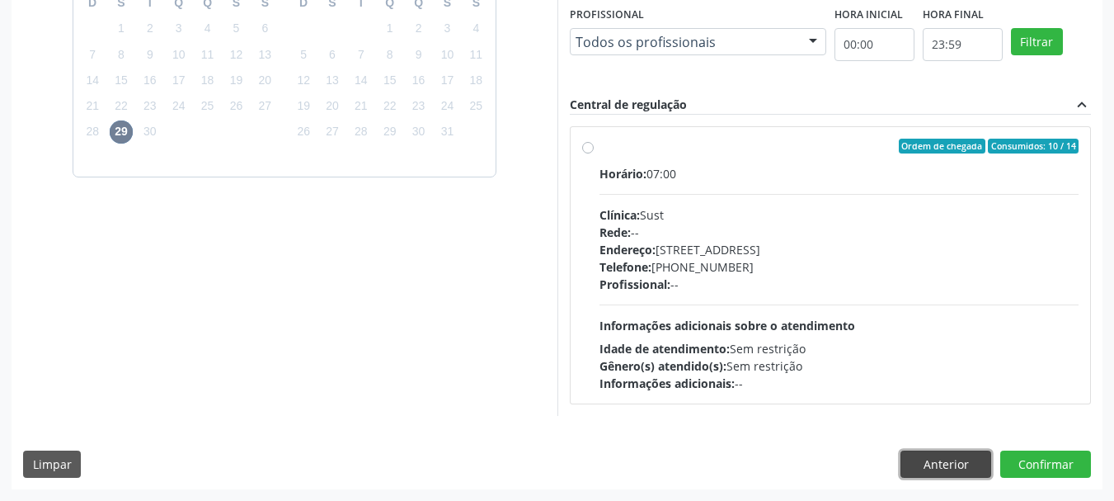
click at [940, 458] on button "Anterior" at bounding box center [946, 464] width 91 height 28
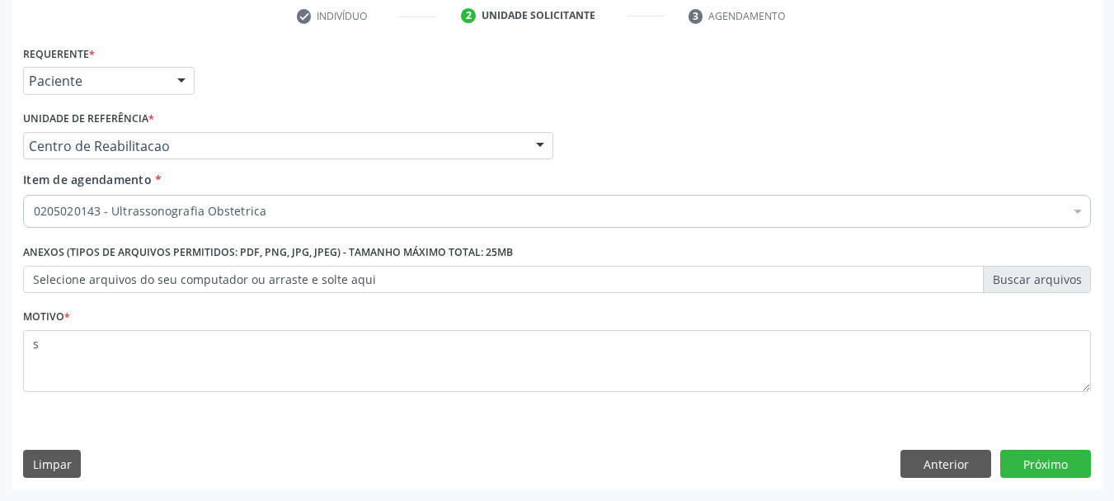
scroll to position [317, 0]
click at [1040, 463] on button "Próximo" at bounding box center [1046, 464] width 91 height 28
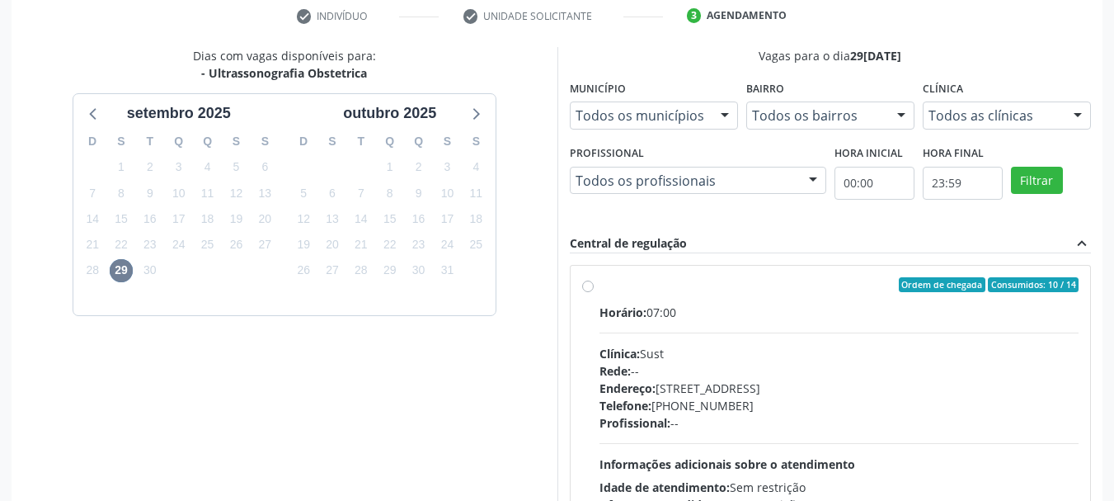
click at [1040, 463] on div "Horário: 07:00 Clínica: Sust Rede: -- Endereço: [STREET_ADDRESS] Telefone: [PHO…" at bounding box center [840, 417] width 480 height 227
click at [594, 292] on input "Ordem de chegada Consumidos: 10 / 14 Horário: 07:00 Clínica: Sust Rede: -- Ende…" at bounding box center [588, 284] width 12 height 15
radio input "true"
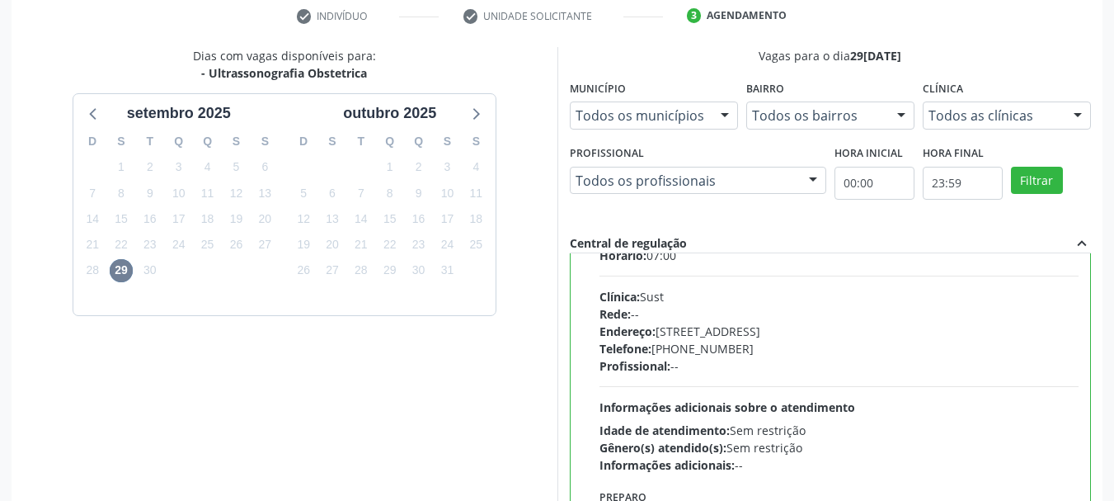
scroll to position [82, 0]
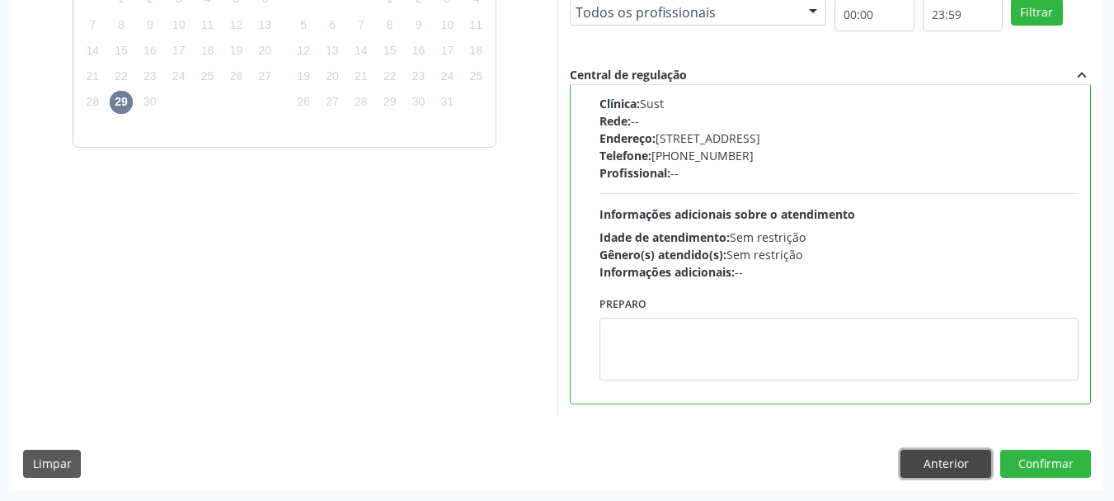
click at [937, 453] on button "Anterior" at bounding box center [946, 464] width 91 height 28
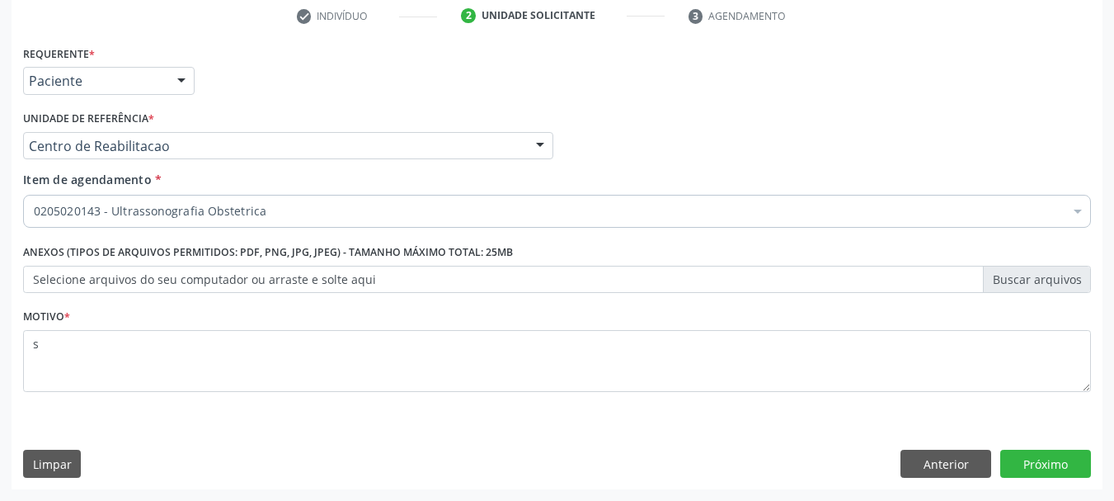
scroll to position [317, 0]
click at [935, 460] on button "Anterior" at bounding box center [946, 464] width 91 height 28
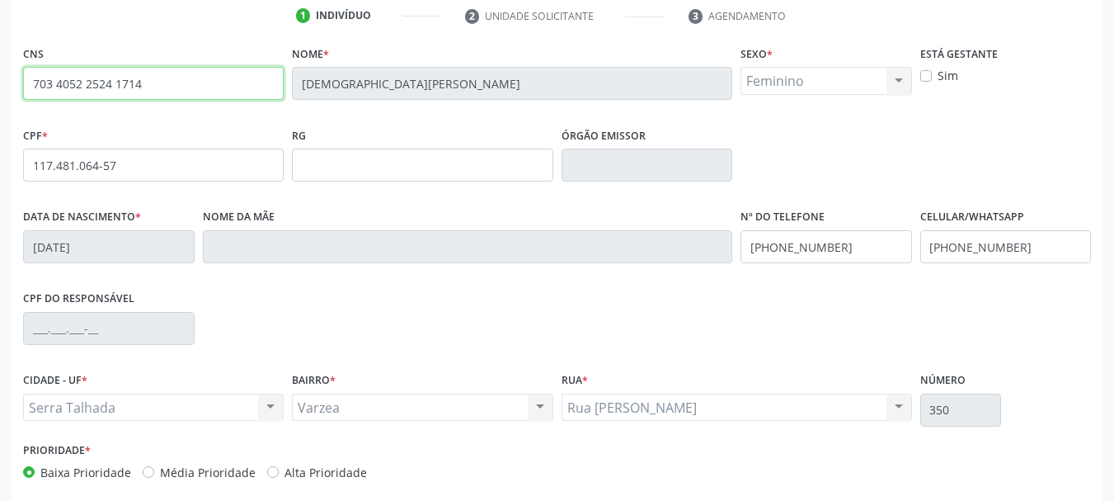
click at [101, 83] on input "703 4052 2524 1714" at bounding box center [153, 83] width 261 height 33
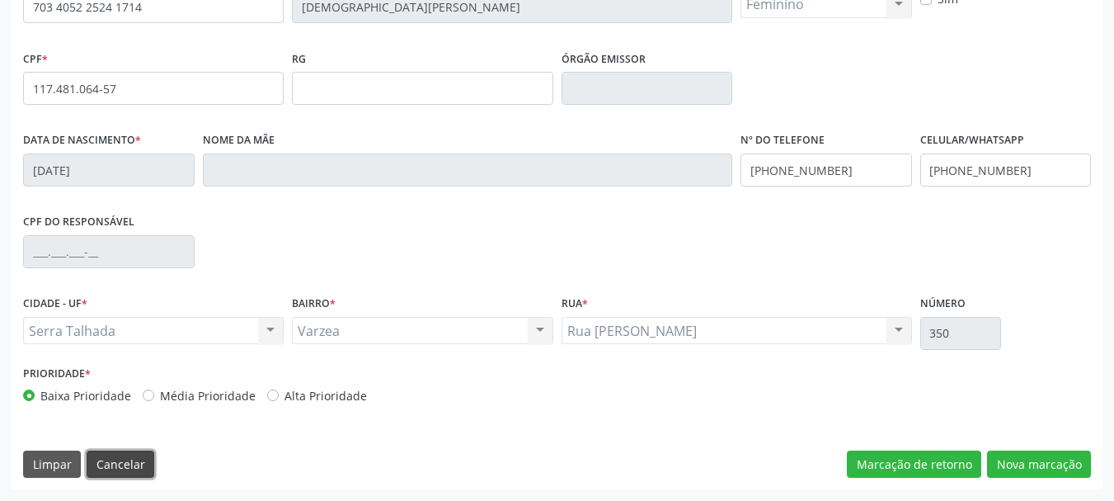
drag, startPoint x: 131, startPoint y: 474, endPoint x: 273, endPoint y: 183, distance: 323.9
click at [130, 473] on button "Cancelar" at bounding box center [121, 464] width 68 height 28
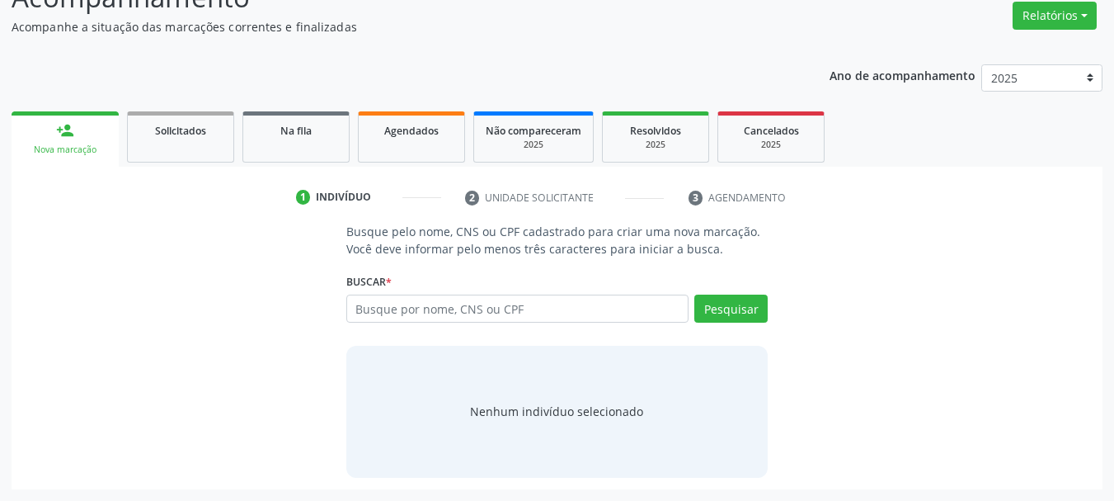
scroll to position [135, 0]
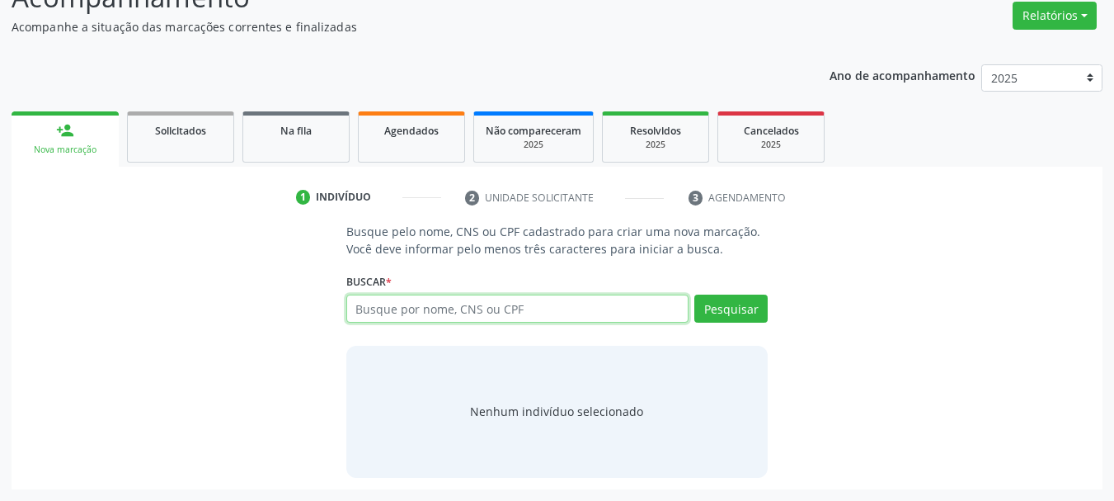
click at [415, 304] on input "text" at bounding box center [517, 308] width 343 height 28
paste input "703 4052 2524 1714"
type input "703 4052 2524 1714"
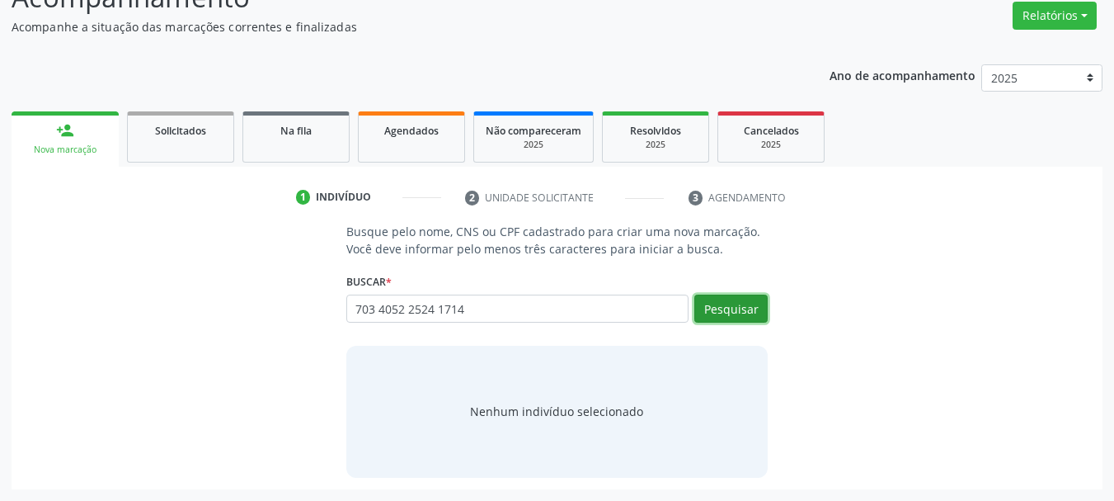
click at [747, 308] on button "Pesquisar" at bounding box center [731, 308] width 73 height 28
type input "703 4052 2524 1714"
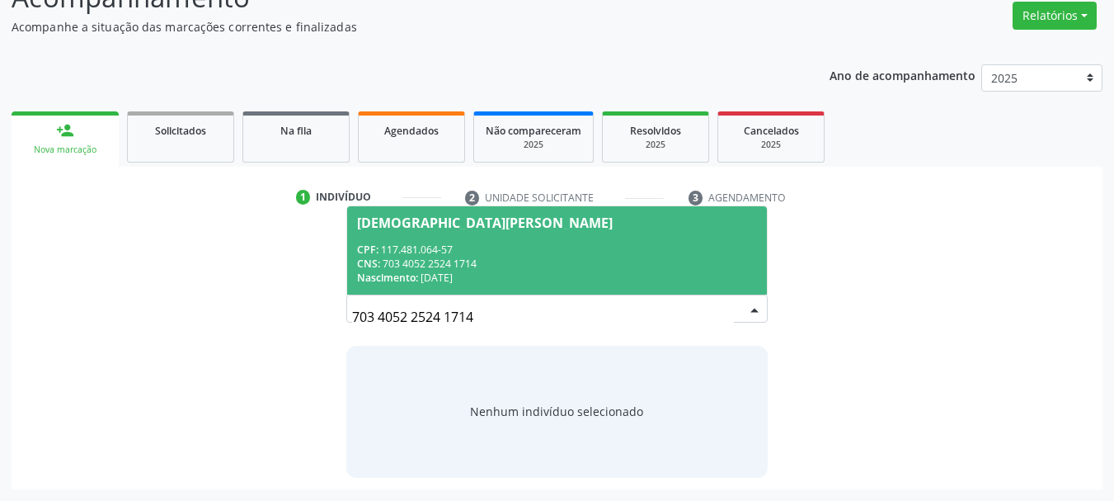
click at [509, 271] on div "Nascimento: [DATE]" at bounding box center [557, 278] width 401 height 14
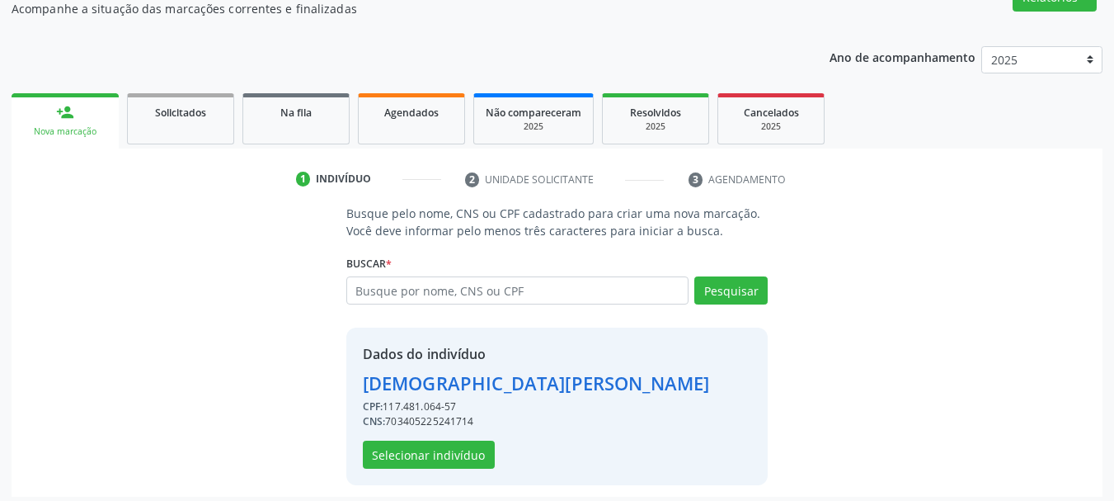
scroll to position [161, 0]
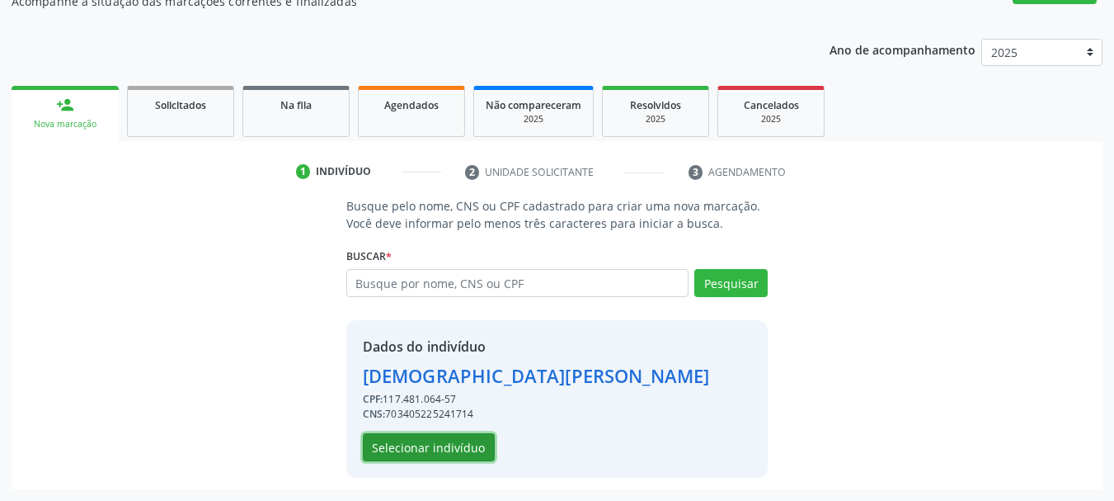
click at [456, 447] on button "Selecionar indivíduo" at bounding box center [429, 447] width 132 height 28
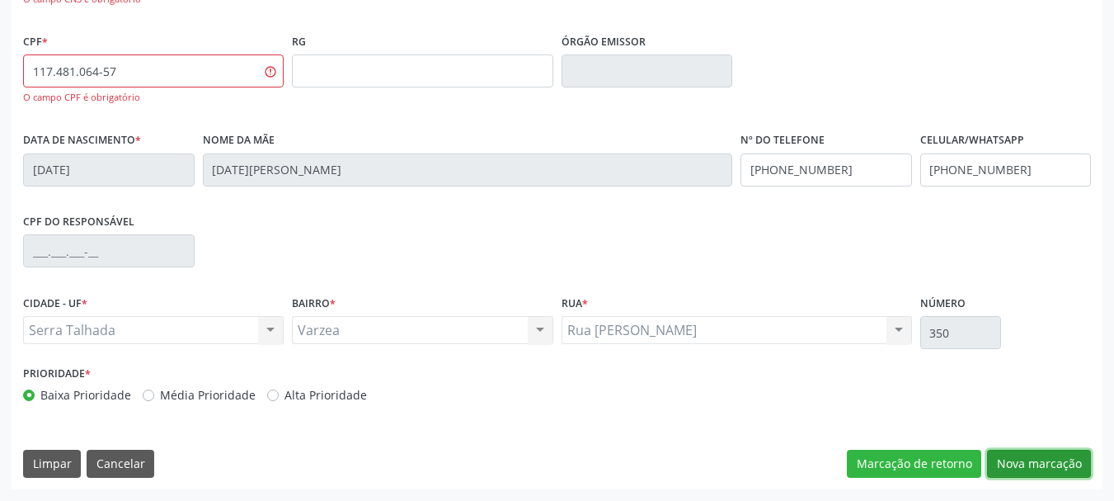
click at [1065, 468] on button "Nova marcação" at bounding box center [1039, 464] width 104 height 28
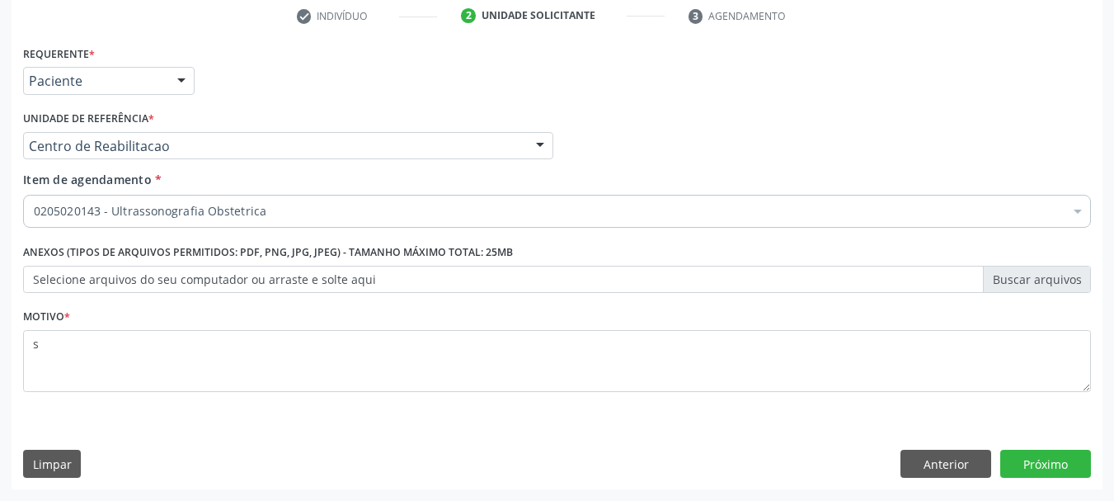
scroll to position [317, 0]
click at [1048, 471] on button "Próximo" at bounding box center [1046, 464] width 91 height 28
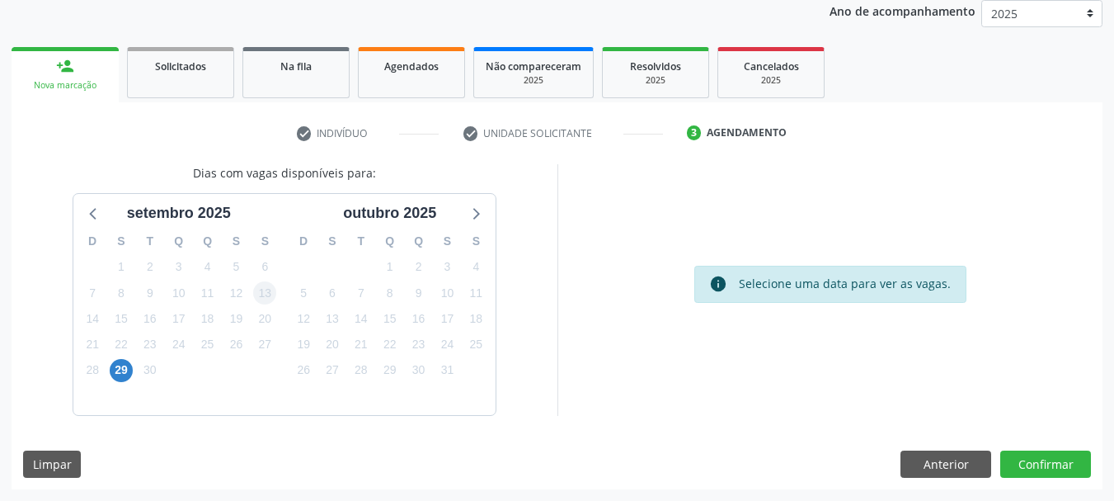
scroll to position [200, 0]
click at [117, 378] on span "29" at bounding box center [121, 370] width 23 height 23
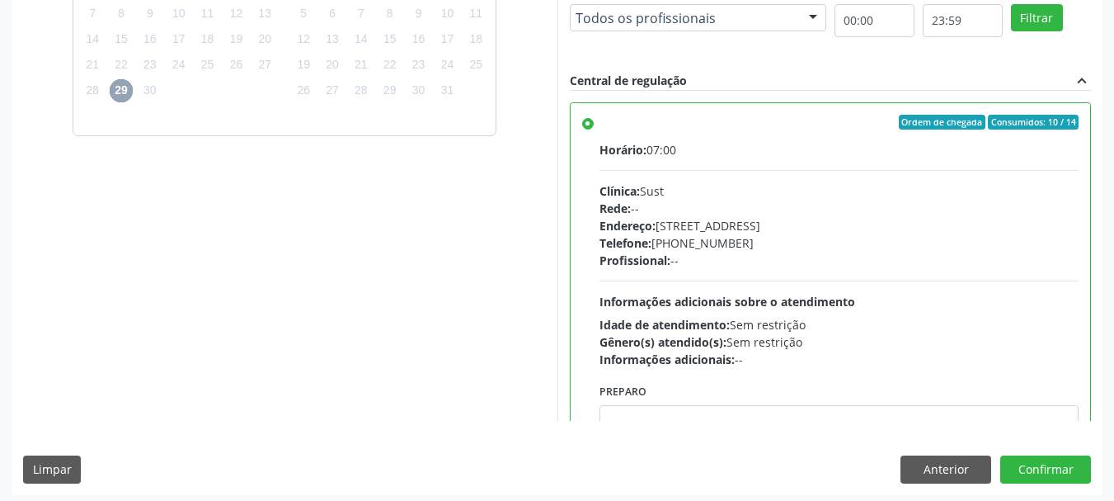
scroll to position [485, 0]
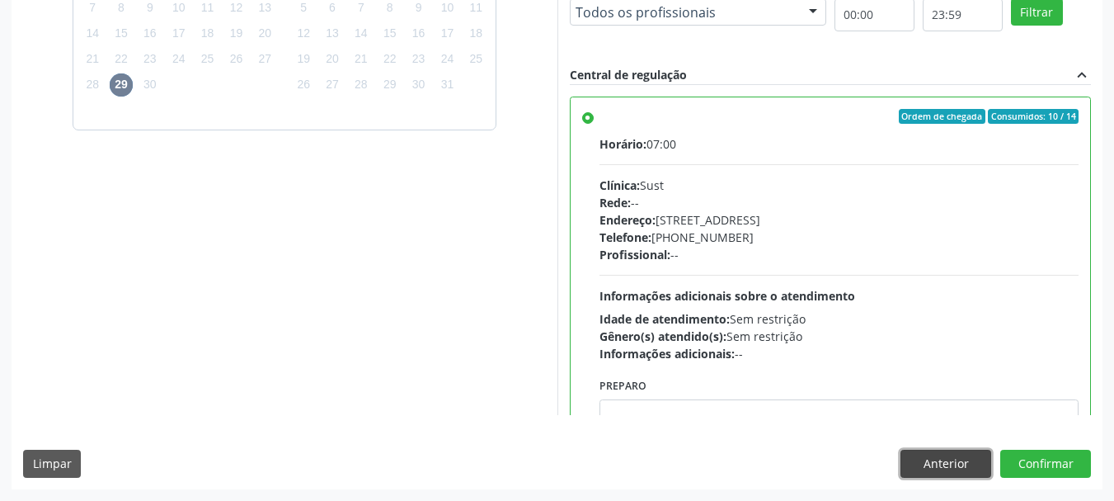
click at [956, 452] on button "Anterior" at bounding box center [946, 464] width 91 height 28
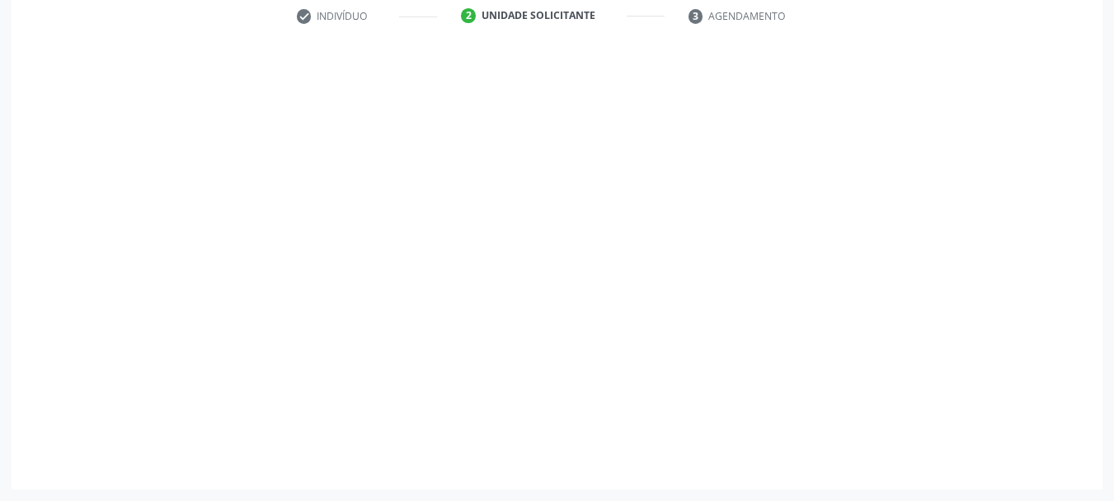
scroll to position [317, 0]
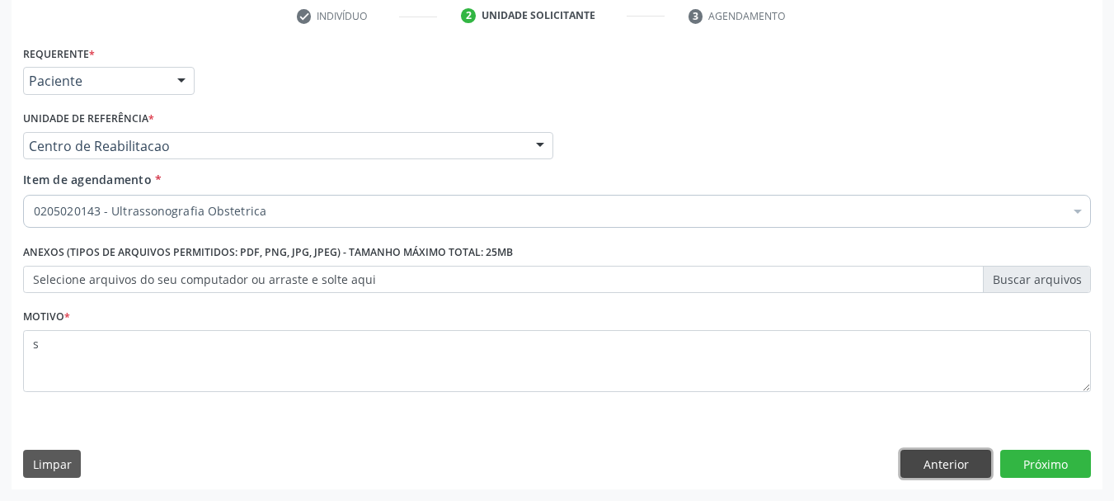
click at [916, 455] on button "Anterior" at bounding box center [946, 464] width 91 height 28
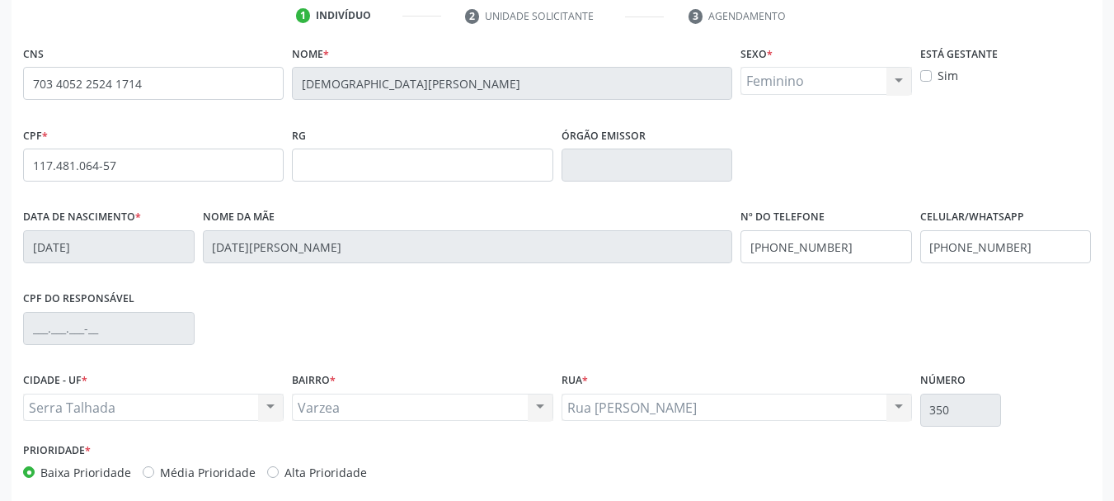
scroll to position [393, 0]
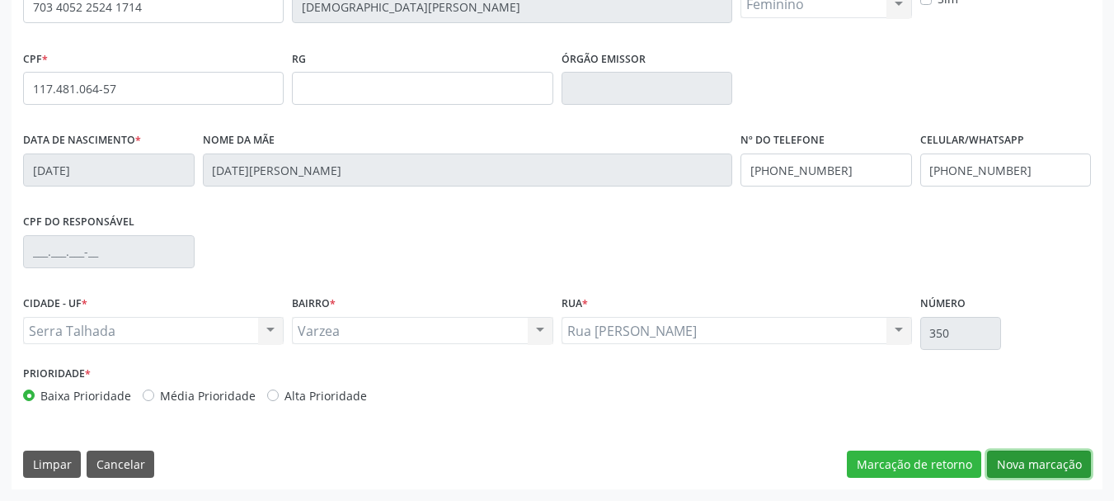
click at [1026, 476] on button "Nova marcação" at bounding box center [1039, 464] width 104 height 28
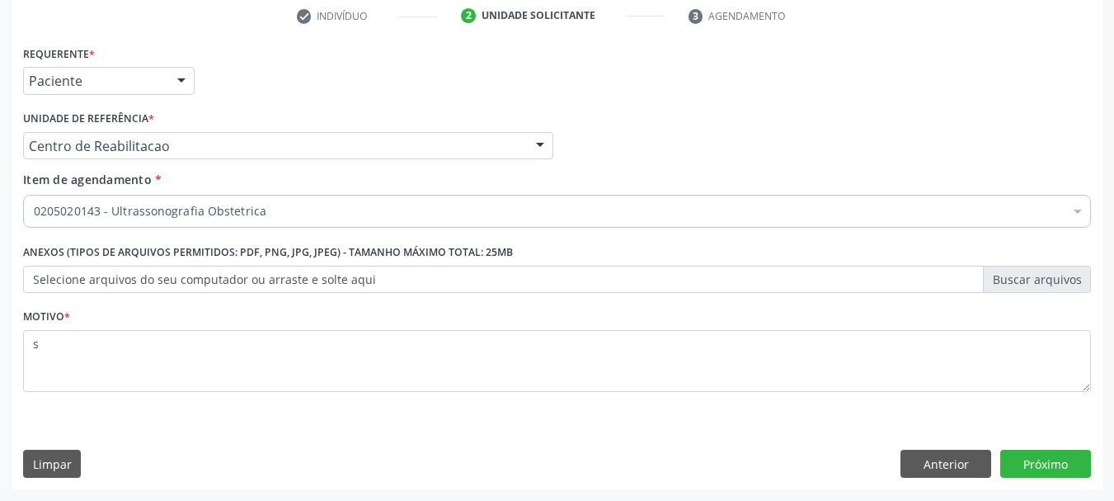
scroll to position [317, 0]
click at [1001, 464] on button "Próximo" at bounding box center [1046, 464] width 91 height 28
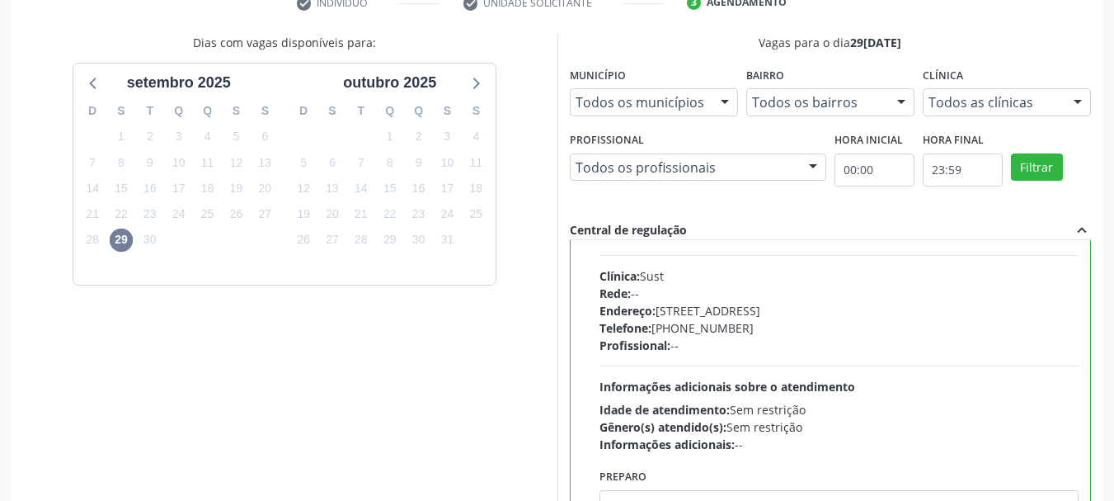
scroll to position [82, 0]
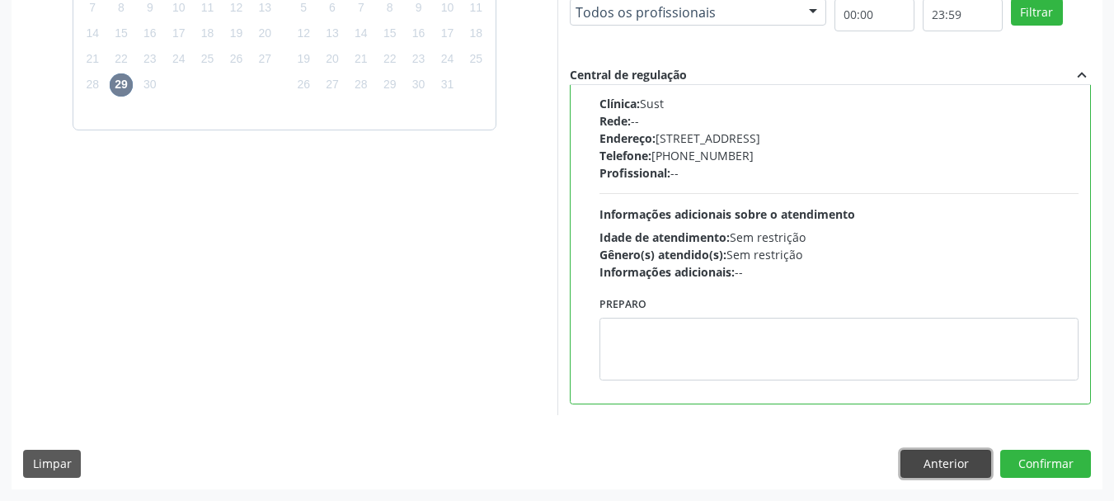
click at [944, 460] on button "Anterior" at bounding box center [946, 464] width 91 height 28
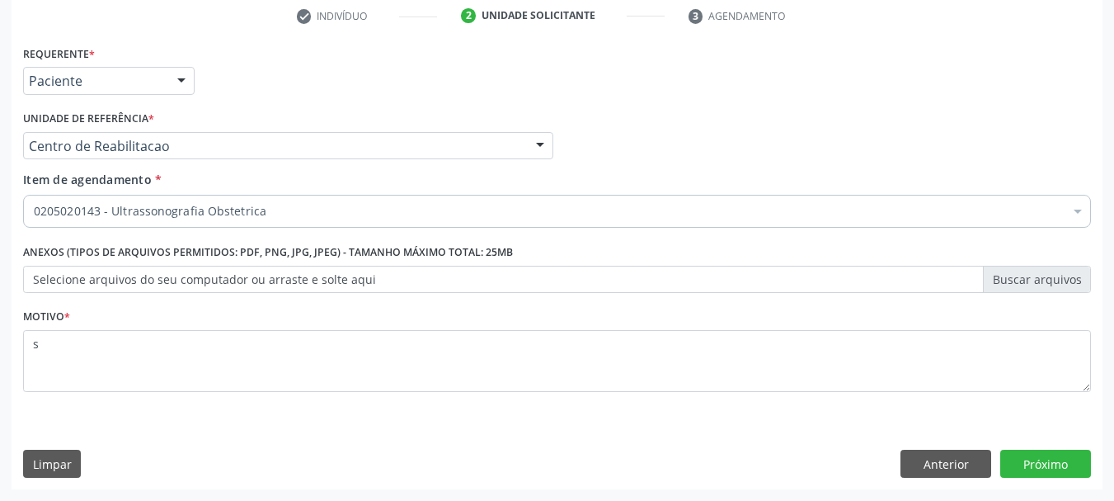
scroll to position [317, 0]
click at [919, 461] on button "Anterior" at bounding box center [946, 464] width 91 height 28
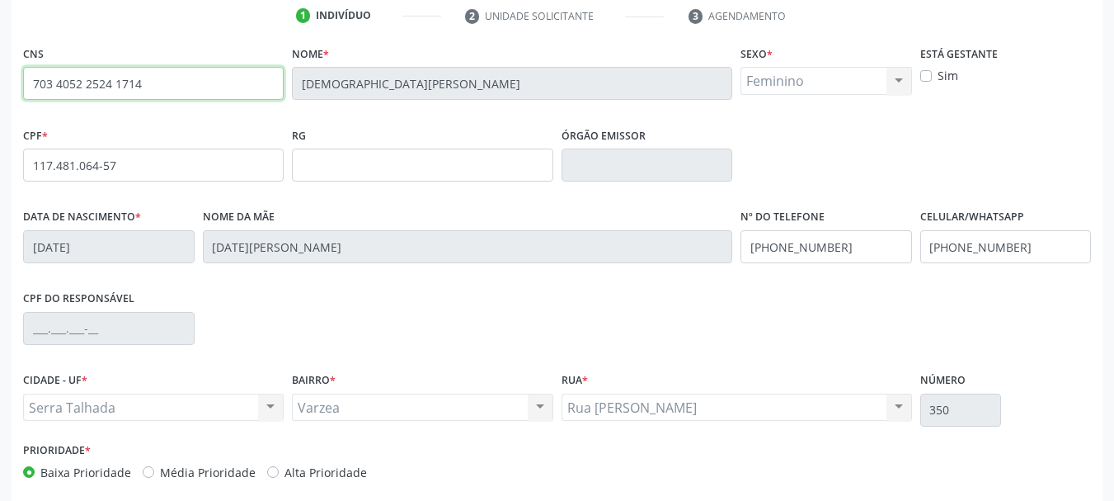
click at [55, 87] on input "703 4052 2524 1714" at bounding box center [153, 83] width 261 height 33
